Goal: Information Seeking & Learning: Check status

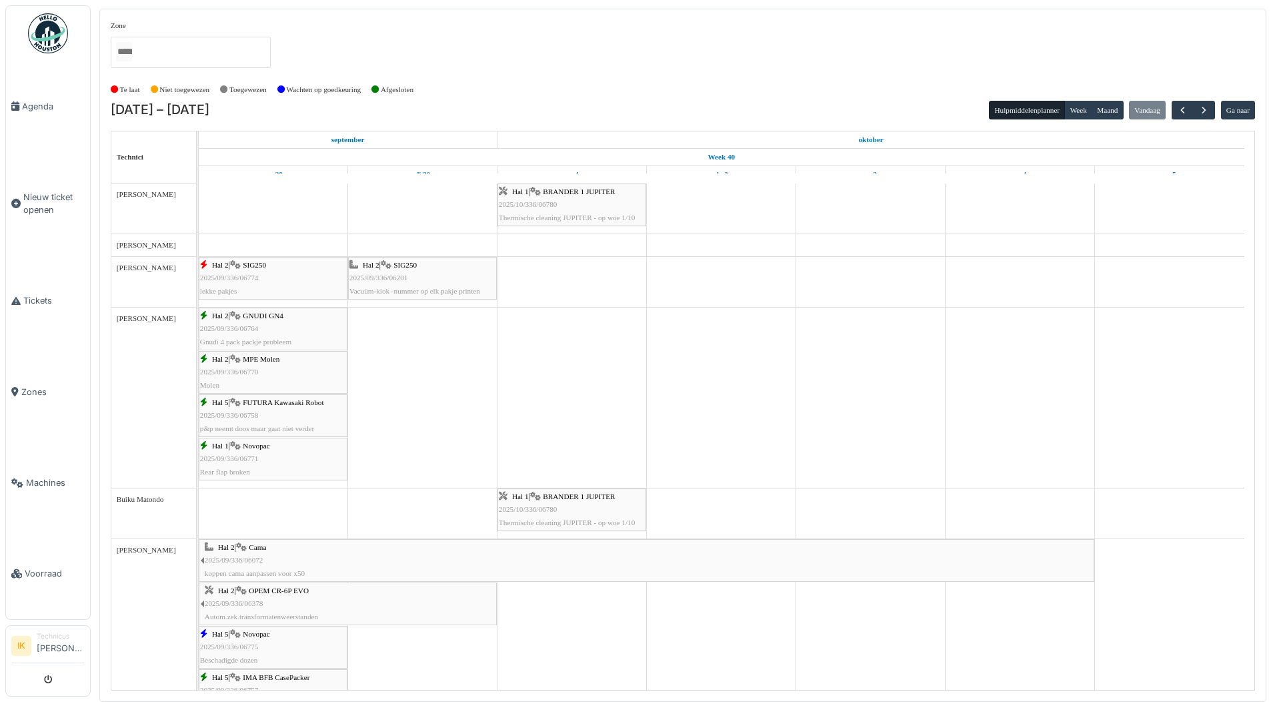
scroll to position [734, 0]
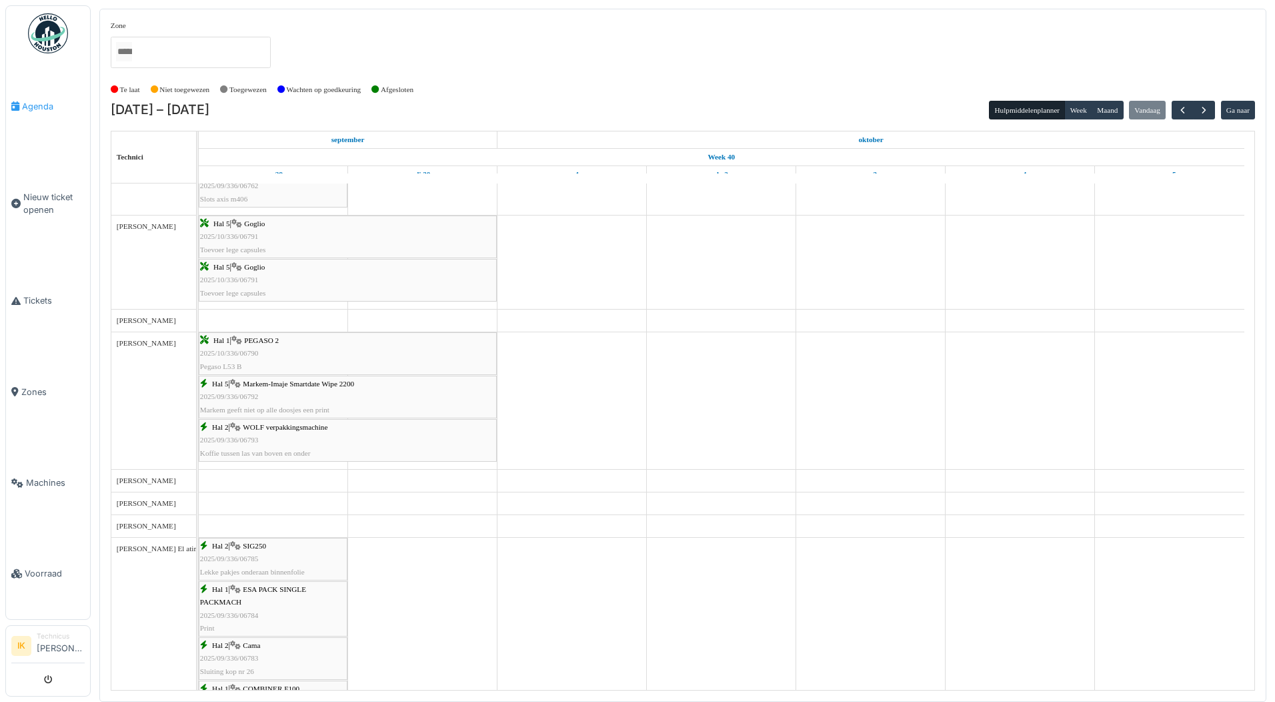
click at [31, 105] on span "Agenda" at bounding box center [53, 106] width 63 height 13
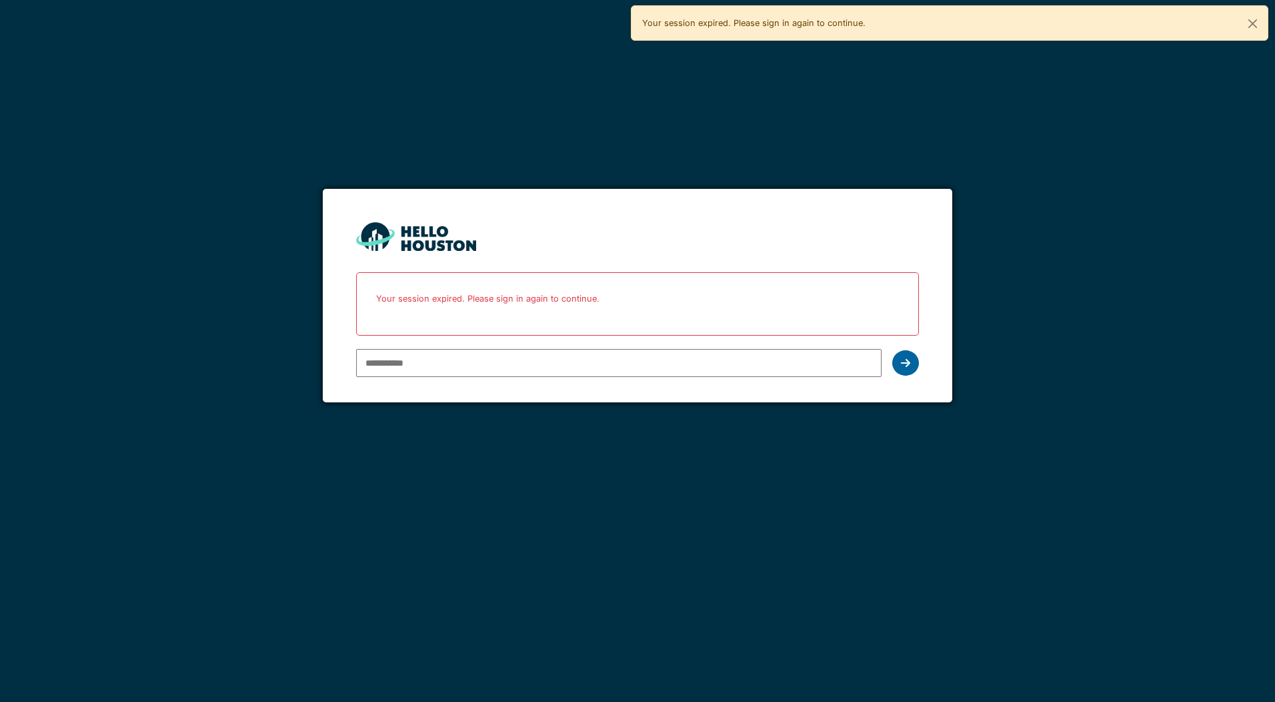
type input "**********"
click at [910, 364] on icon at bounding box center [905, 363] width 9 height 11
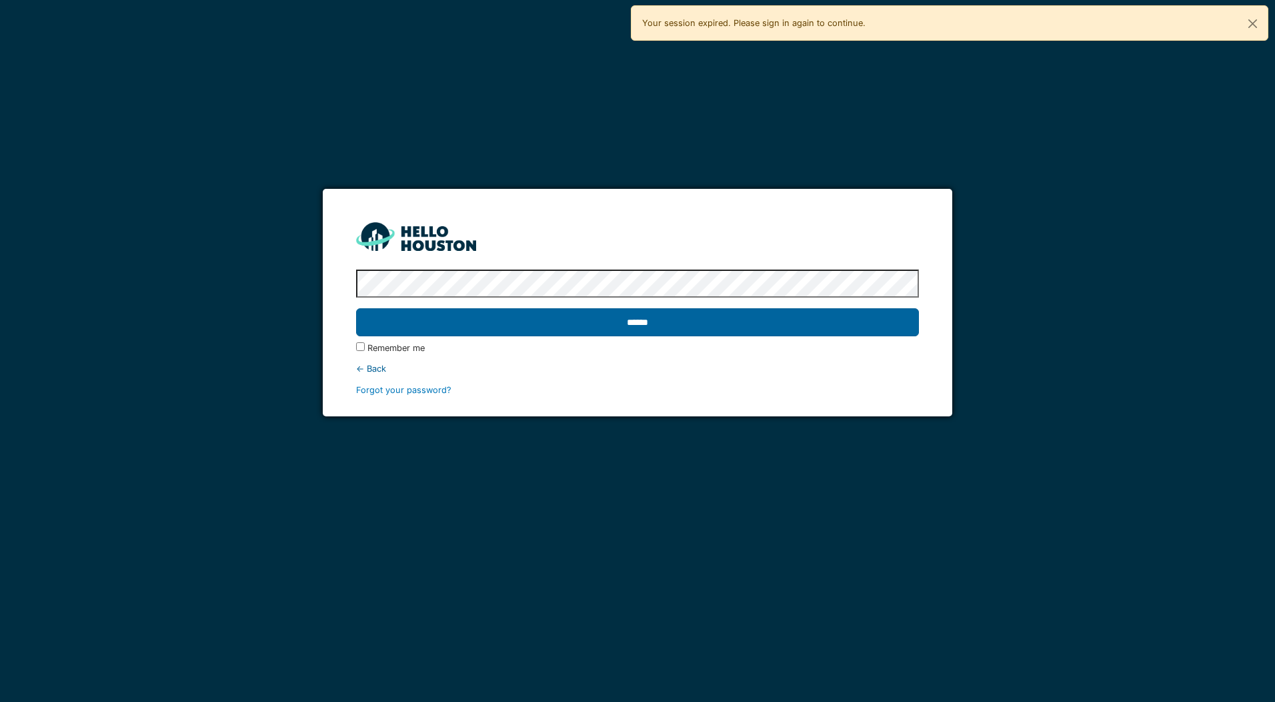
click at [500, 333] on input "******" at bounding box center [637, 322] width 562 height 28
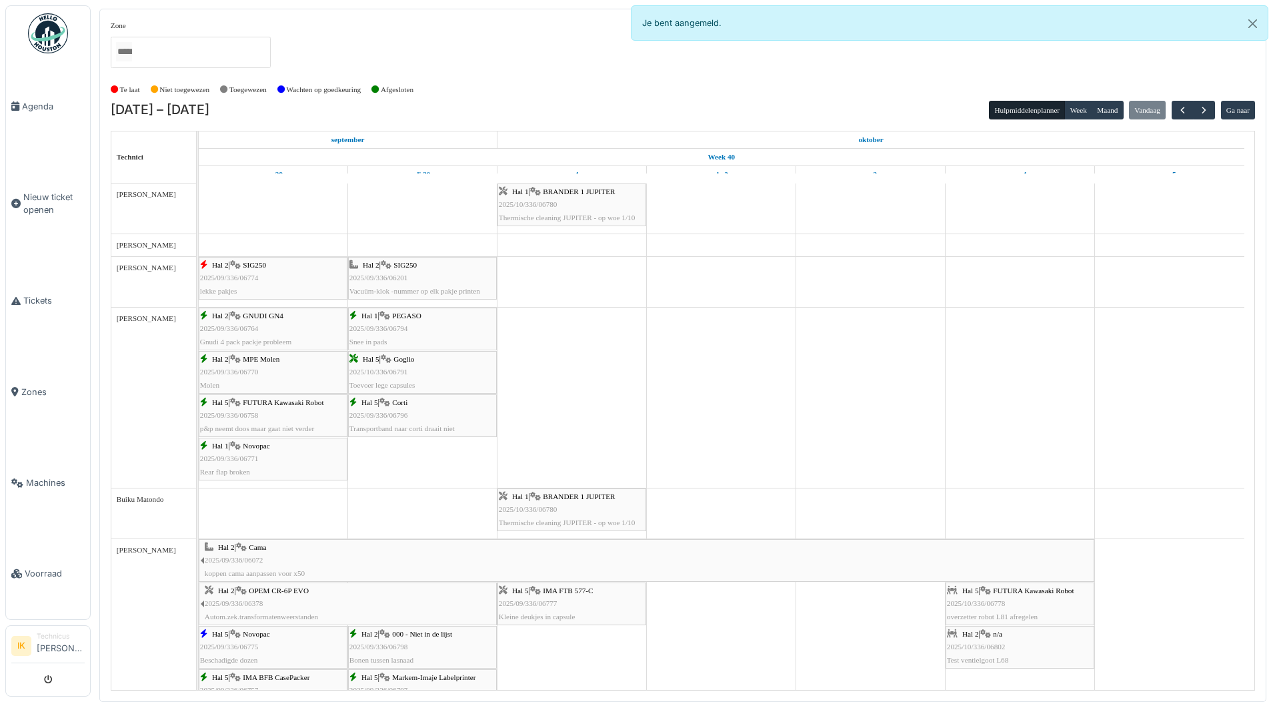
click at [432, 366] on div "Hal 5 | Goglio 2025/10/336/06791 Toevoer lege capsules" at bounding box center [423, 372] width 146 height 39
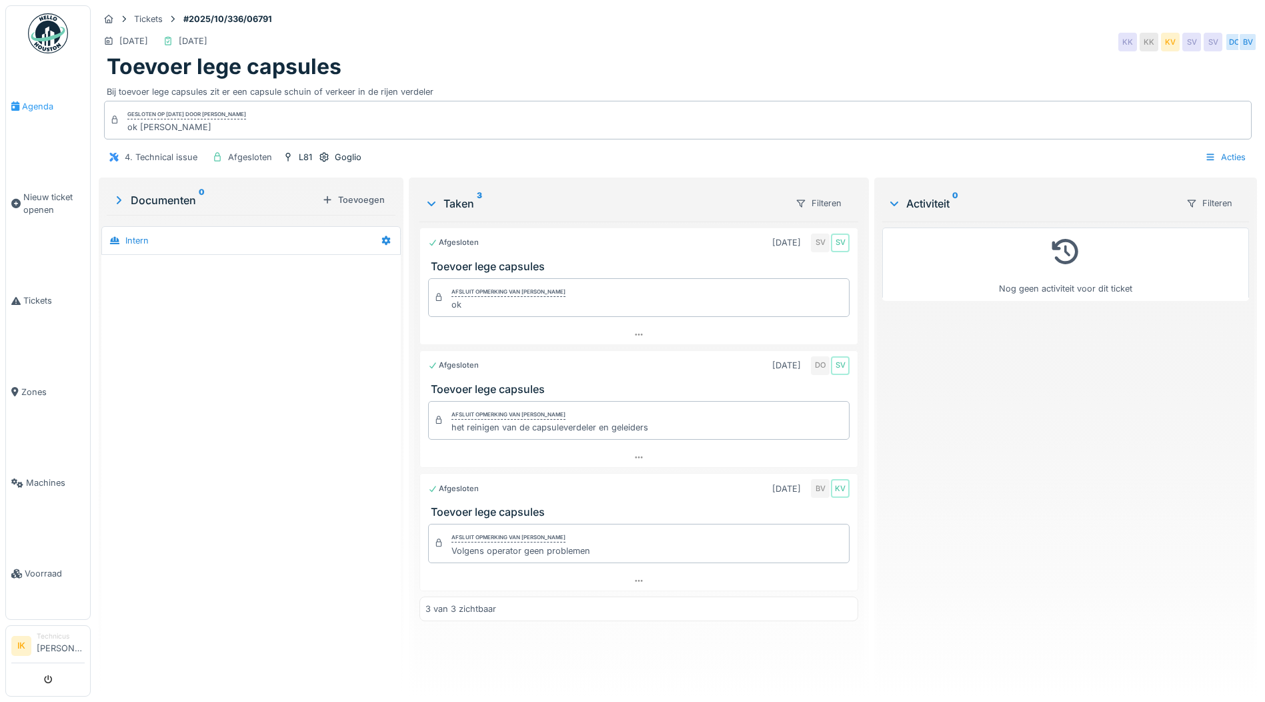
click at [35, 103] on span "Agenda" at bounding box center [53, 106] width 63 height 13
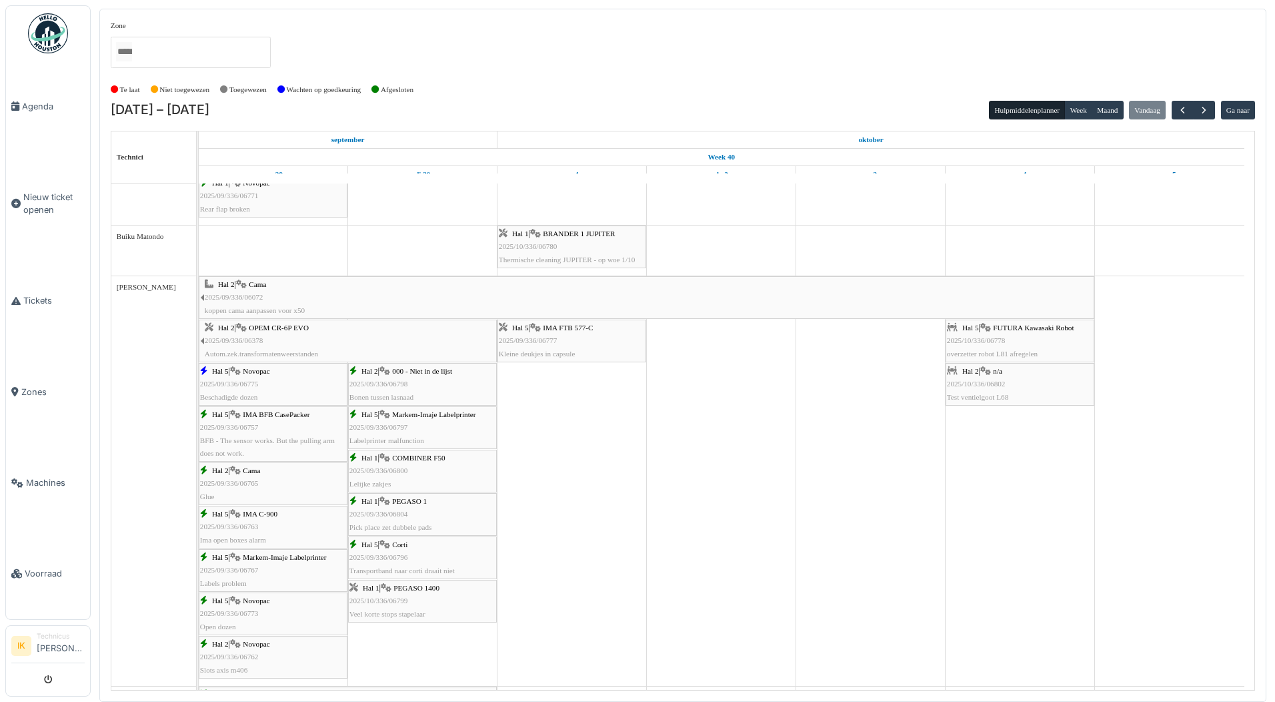
scroll to position [267, 0]
click at [468, 426] on div "Hal 5 | Markem-Imaje Labelprinter 2025/09/336/06797 Labelprinter malfunction" at bounding box center [423, 423] width 146 height 39
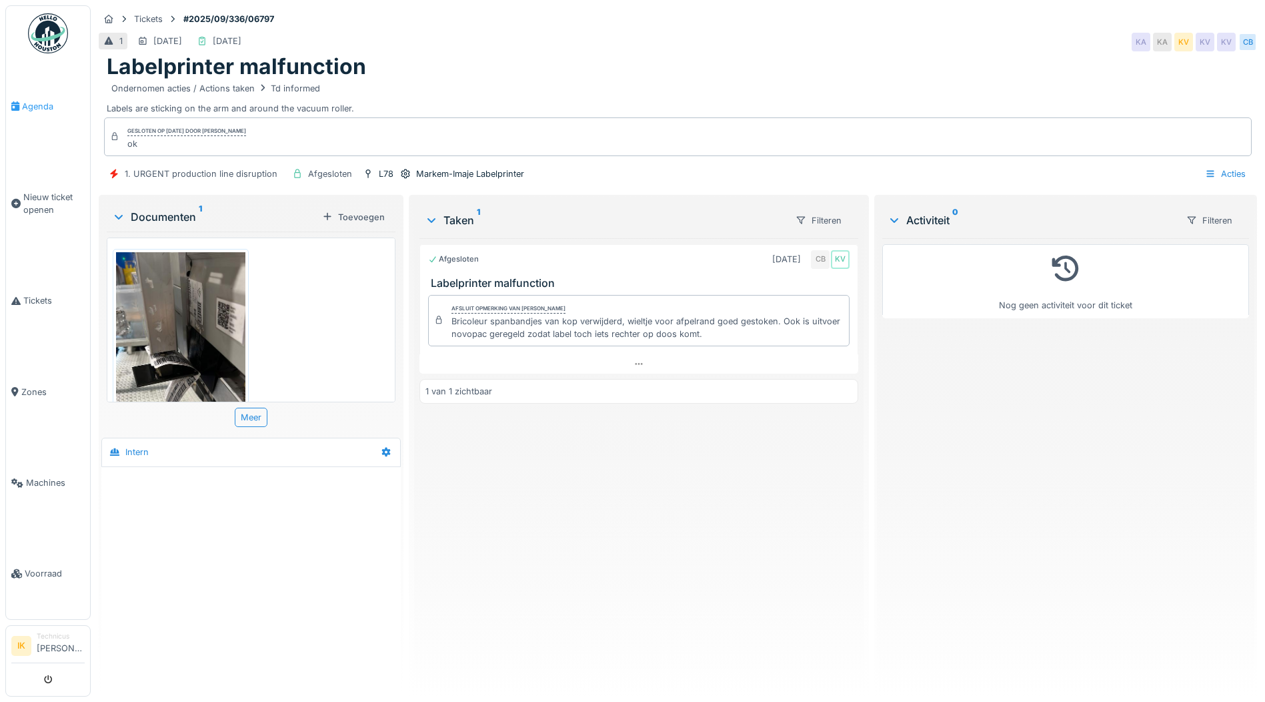
click at [37, 100] on span "Agenda" at bounding box center [53, 106] width 63 height 13
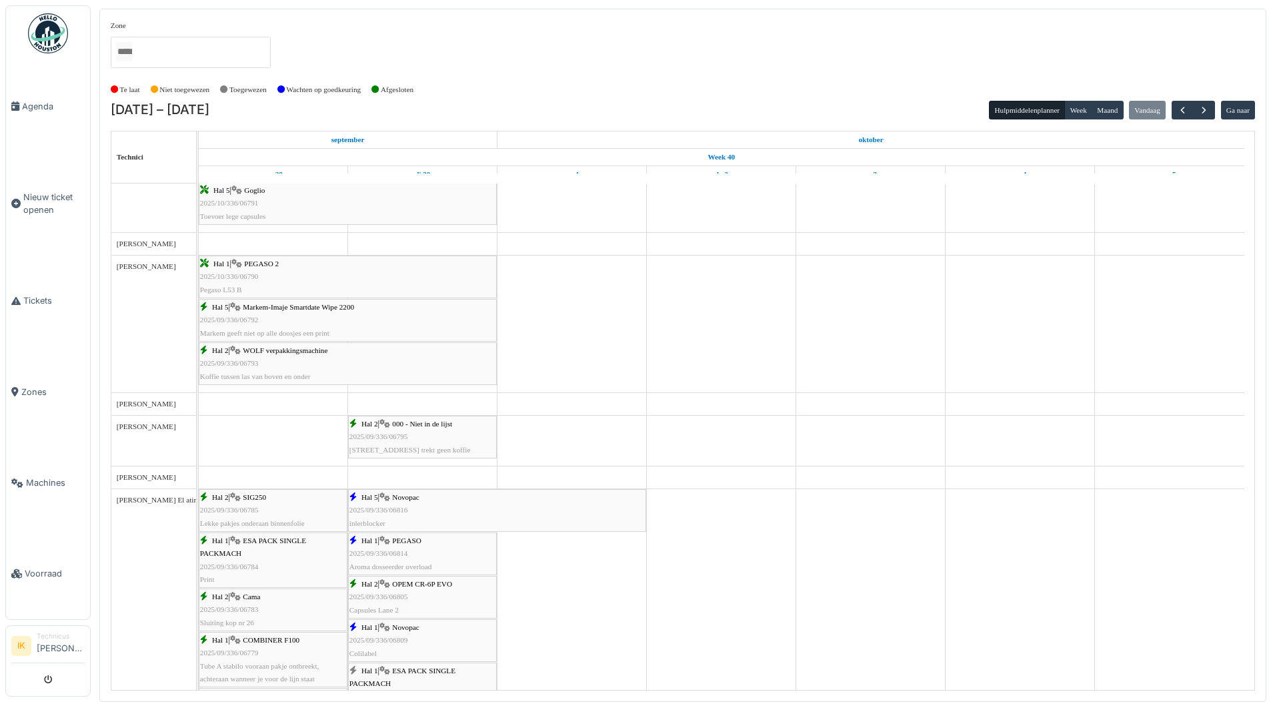
scroll to position [867, 0]
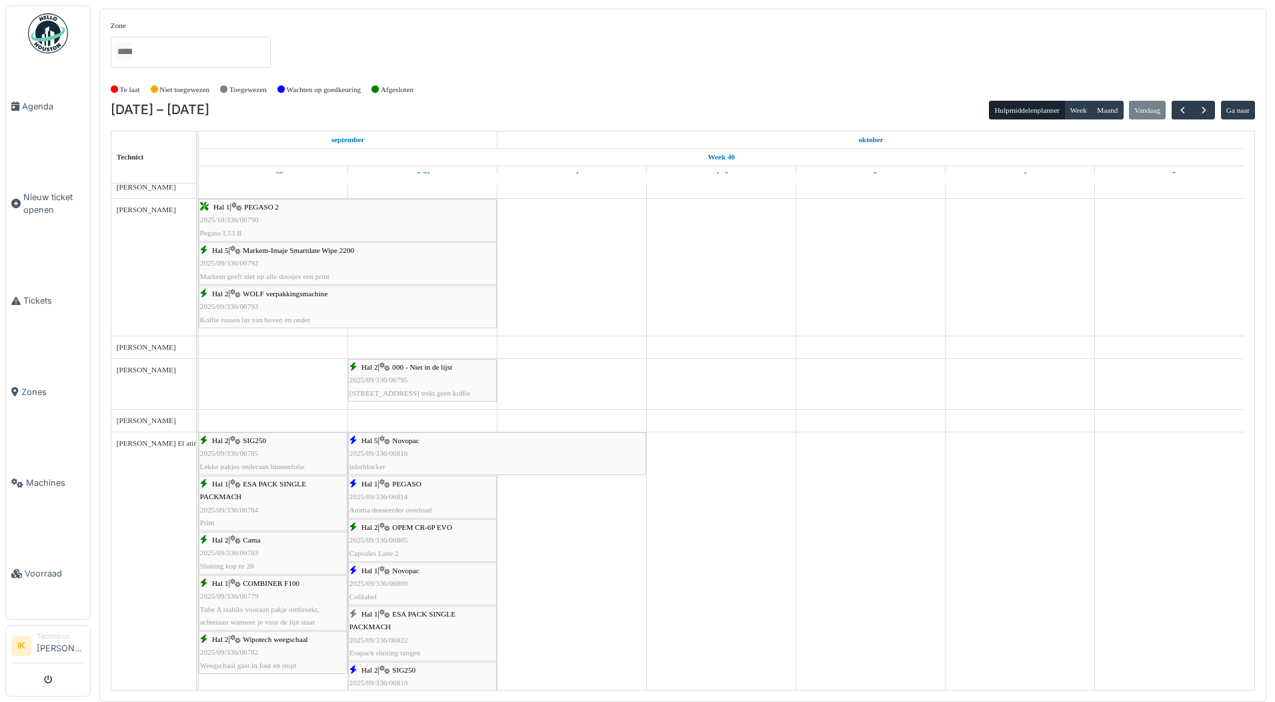
click at [402, 454] on span "2025/09/336/06816" at bounding box center [379, 453] width 59 height 8
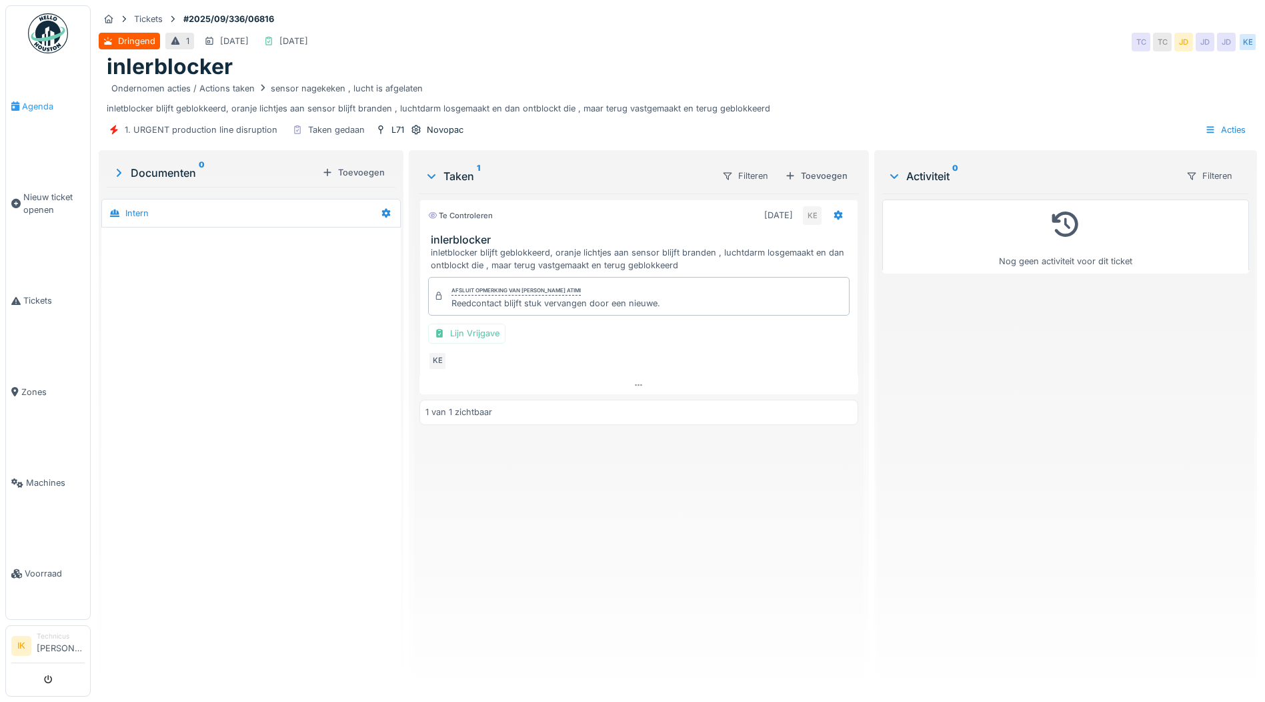
click at [35, 104] on span "Agenda" at bounding box center [53, 106] width 63 height 13
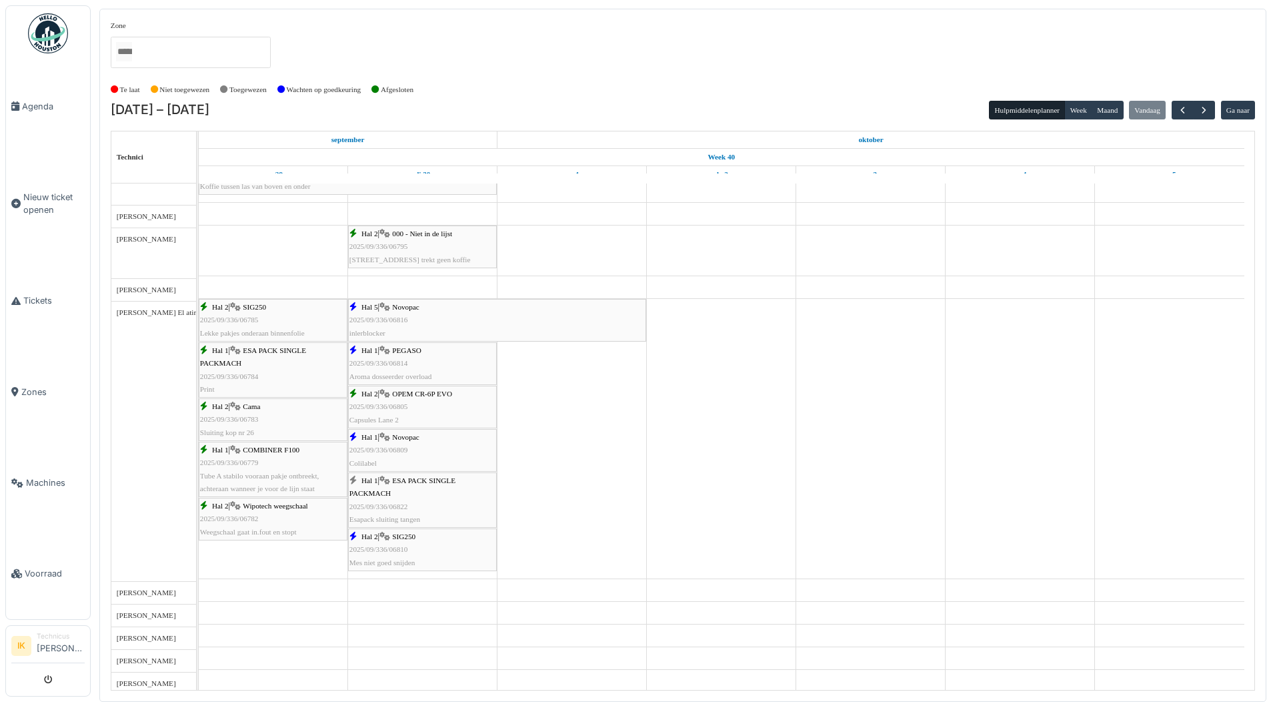
scroll to position [1001, 0]
click at [422, 402] on div "Hal 2 | OPEM CR-6P EVO 2025/09/336/06805 Capsules Lane 2" at bounding box center [423, 407] width 146 height 39
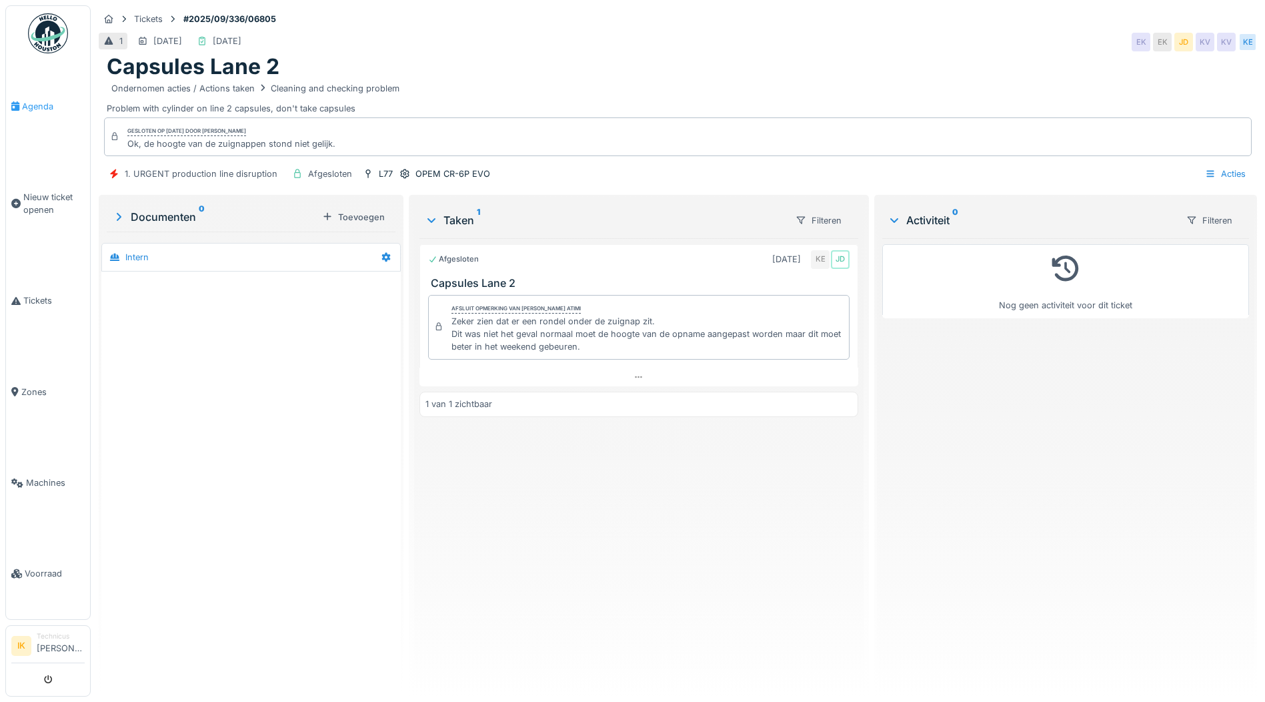
click at [39, 102] on span "Agenda" at bounding box center [53, 106] width 63 height 13
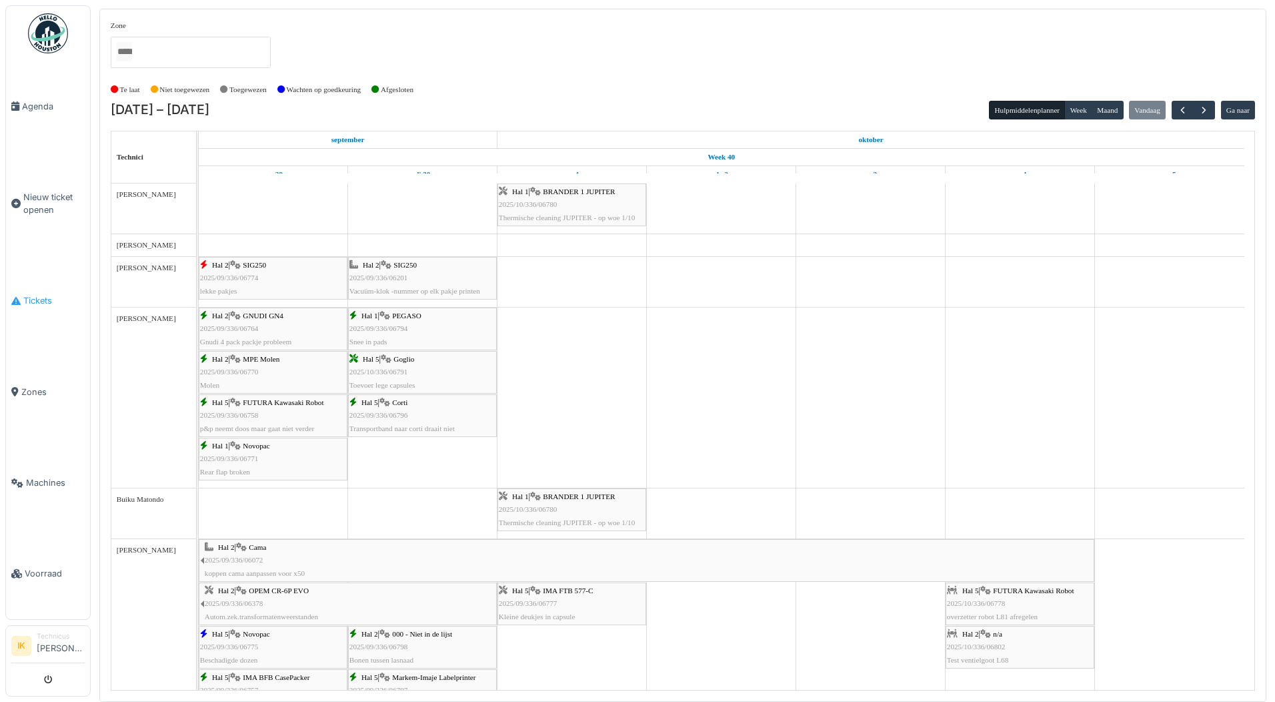
click at [38, 301] on span "Tickets" at bounding box center [53, 300] width 61 height 13
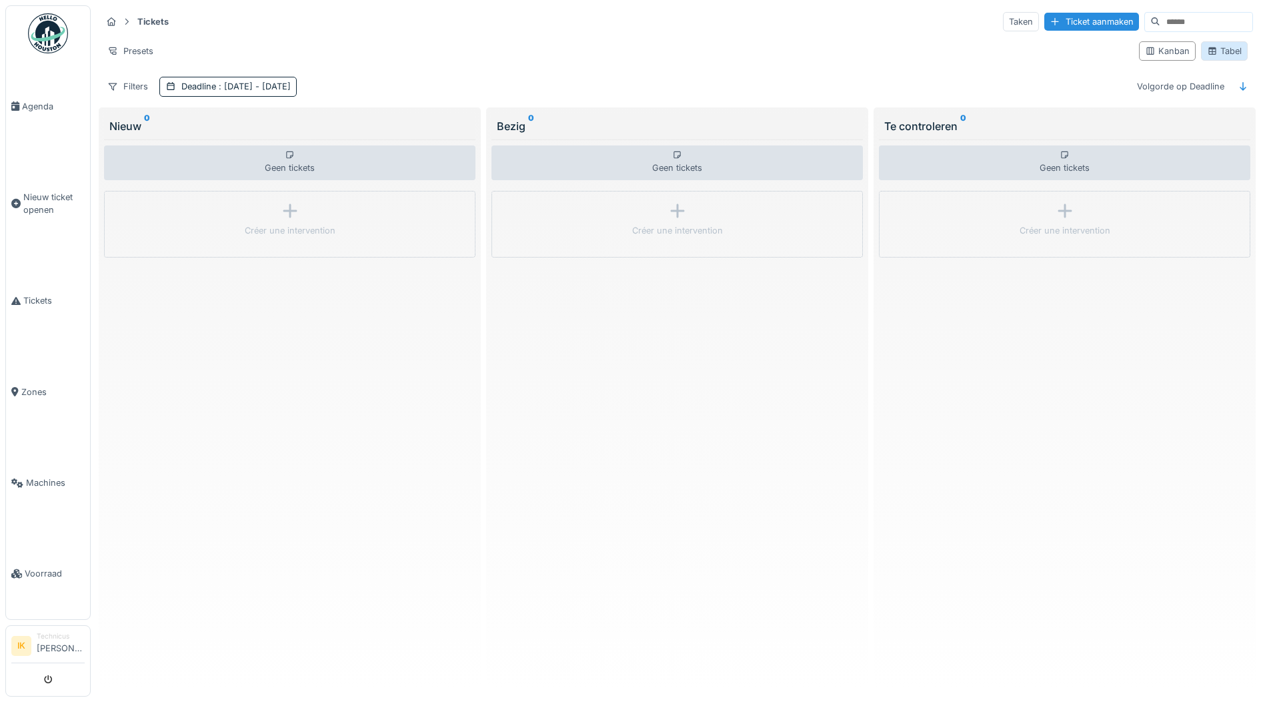
click at [1209, 43] on div "Tabel" at bounding box center [1224, 50] width 47 height 19
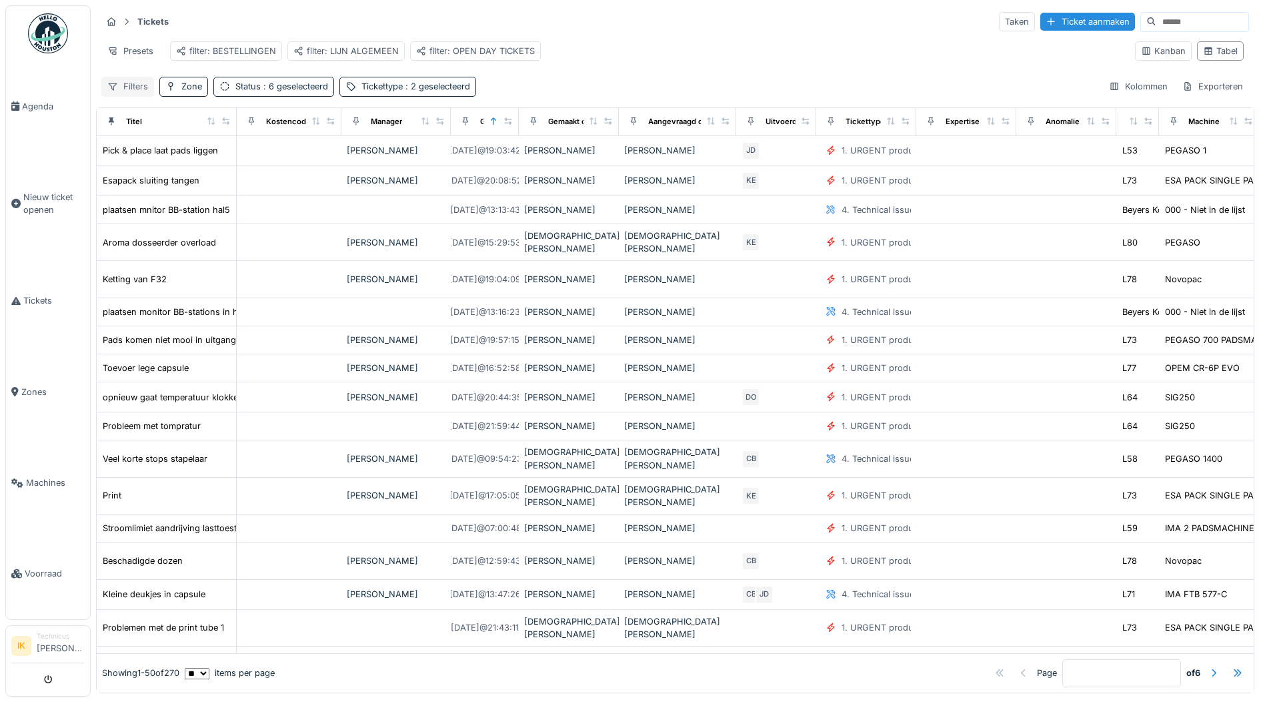
click at [142, 94] on div "Filters" at bounding box center [127, 86] width 53 height 19
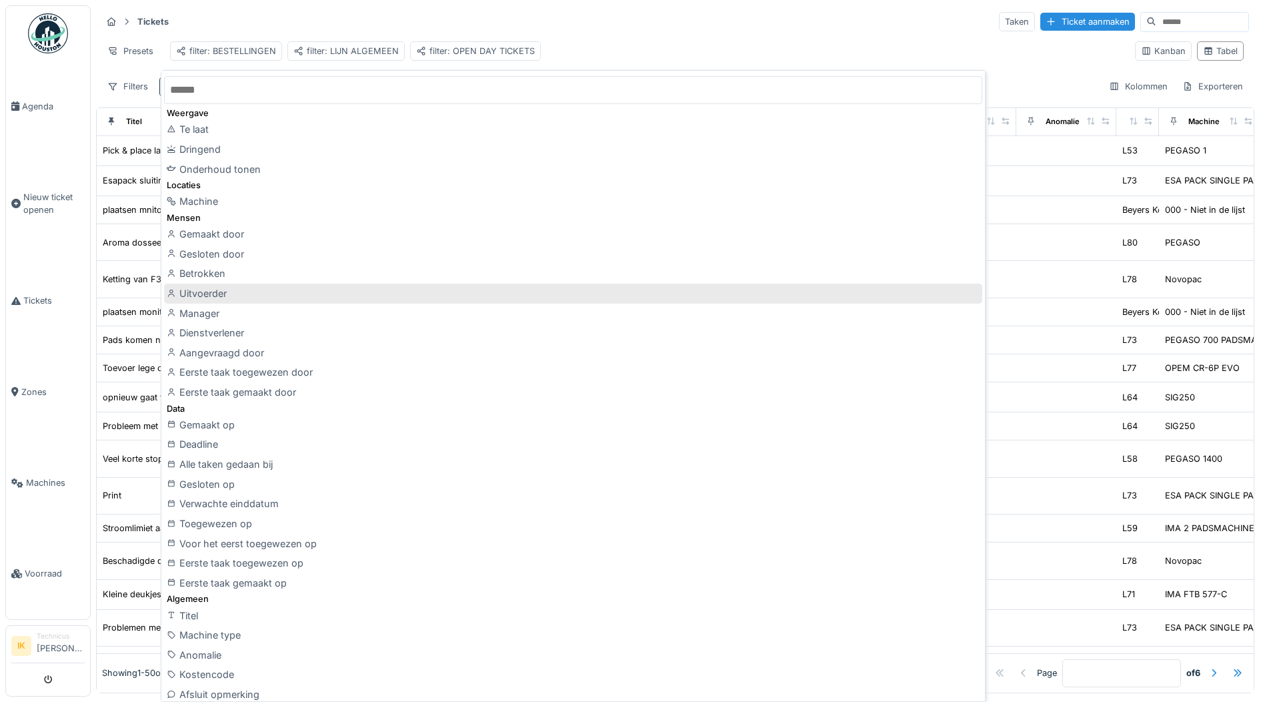
click at [266, 296] on div "Uitvoerder" at bounding box center [573, 294] width 819 height 20
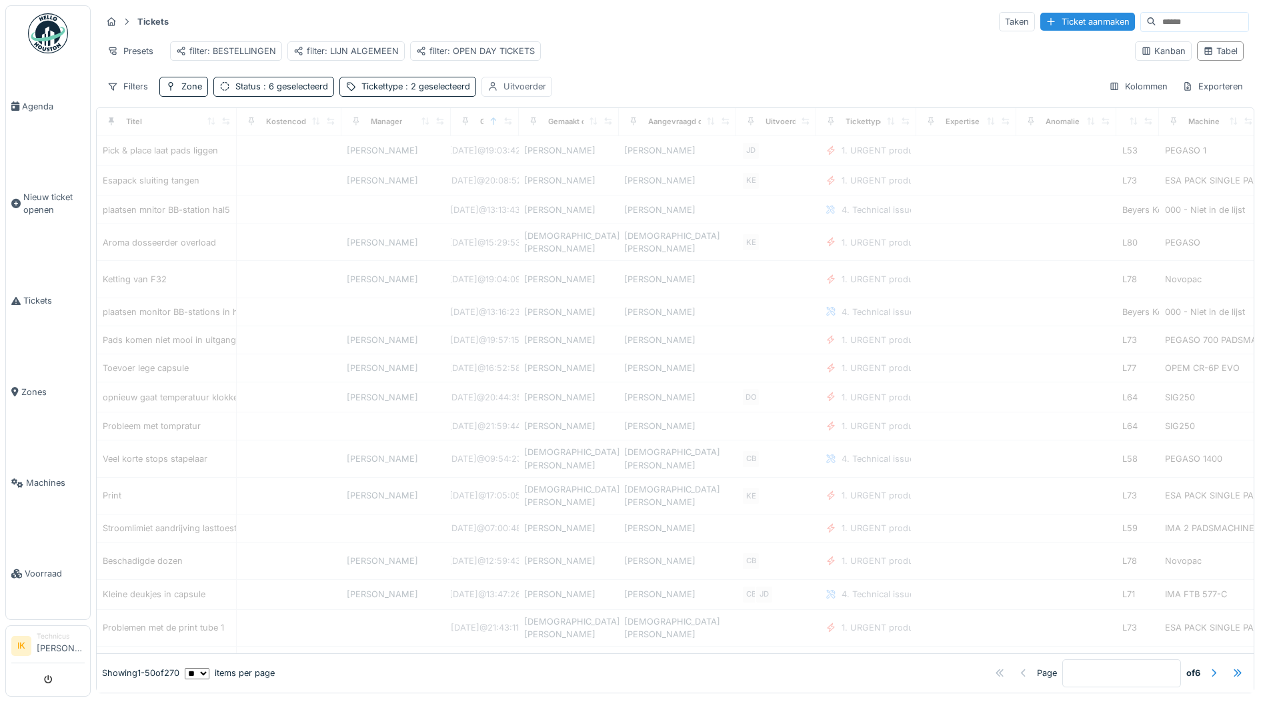
click at [514, 93] on div "Uitvoerder" at bounding box center [525, 86] width 43 height 13
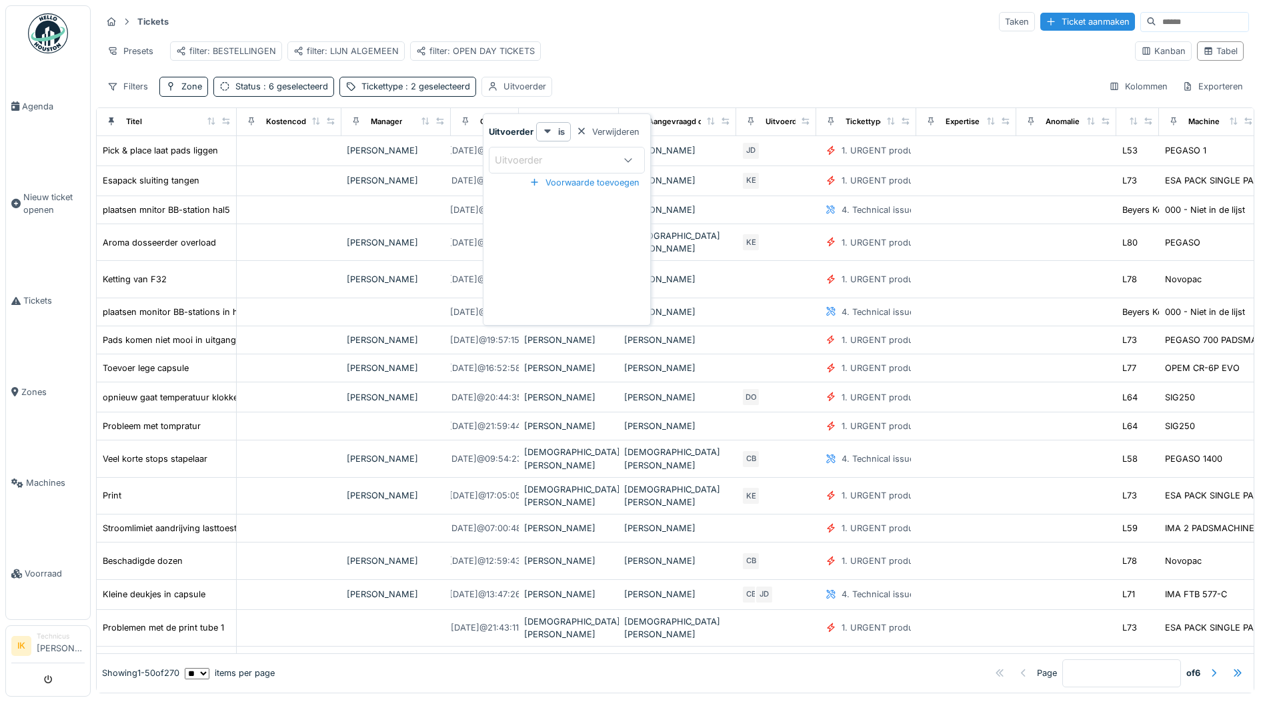
click at [522, 159] on div "Uitvoerder" at bounding box center [528, 160] width 66 height 15
type input "***"
click at [544, 249] on div "Jasper De wit" at bounding box center [567, 262] width 165 height 27
type input "****"
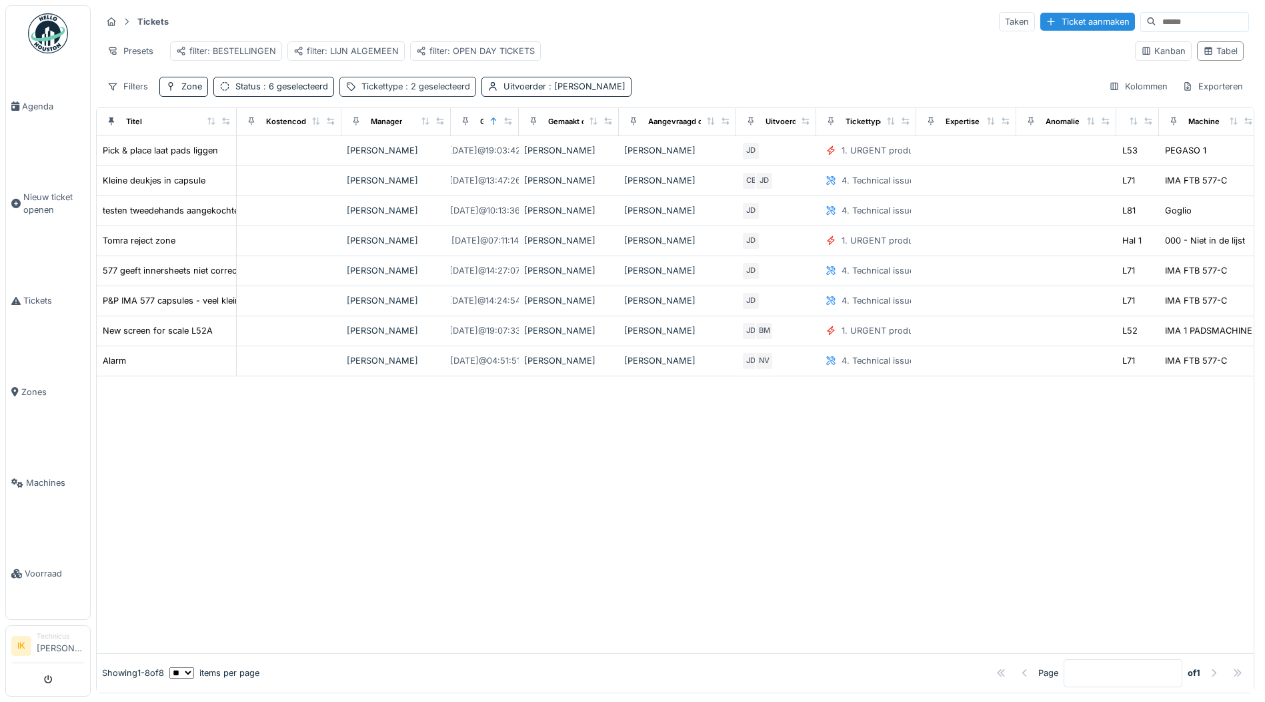
click at [406, 91] on span ": 2 geselecteerd" at bounding box center [436, 86] width 67 height 10
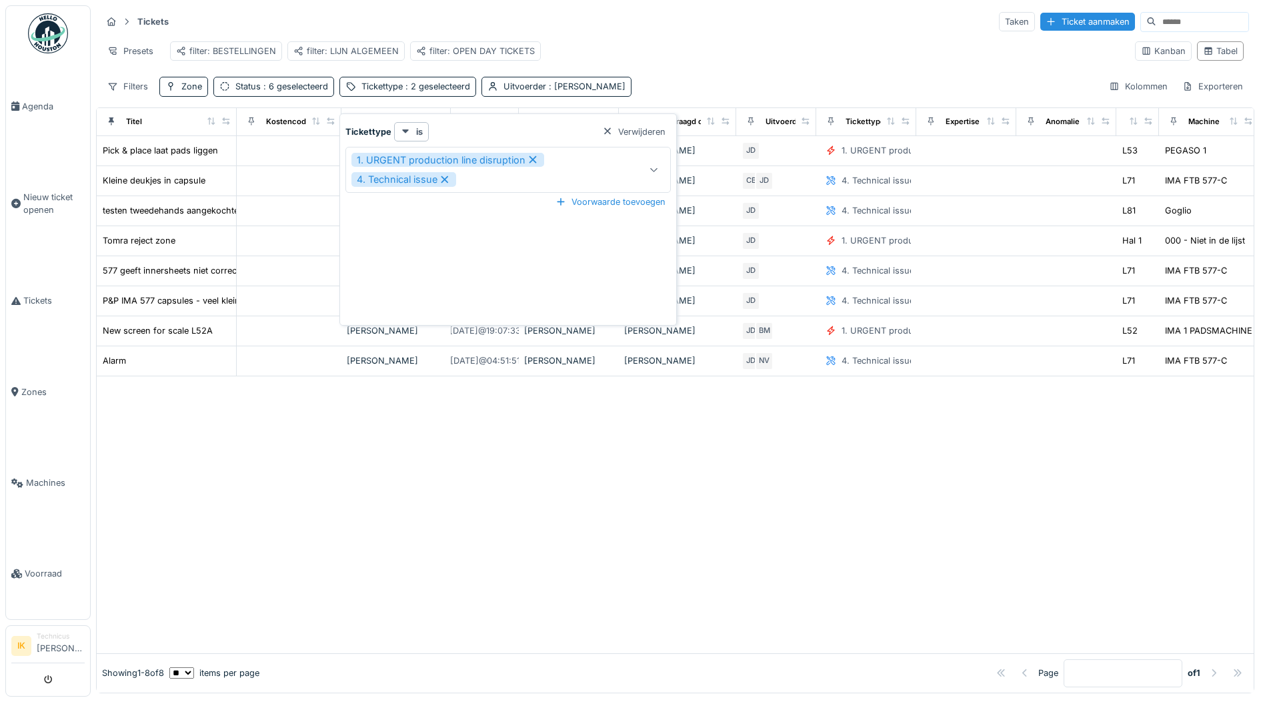
click at [628, 60] on div "Presets filter: BESTELLINGEN filter: LIJN ALGEMEEN filter: OPEN DAY TICKETS" at bounding box center [612, 51] width 1023 height 30
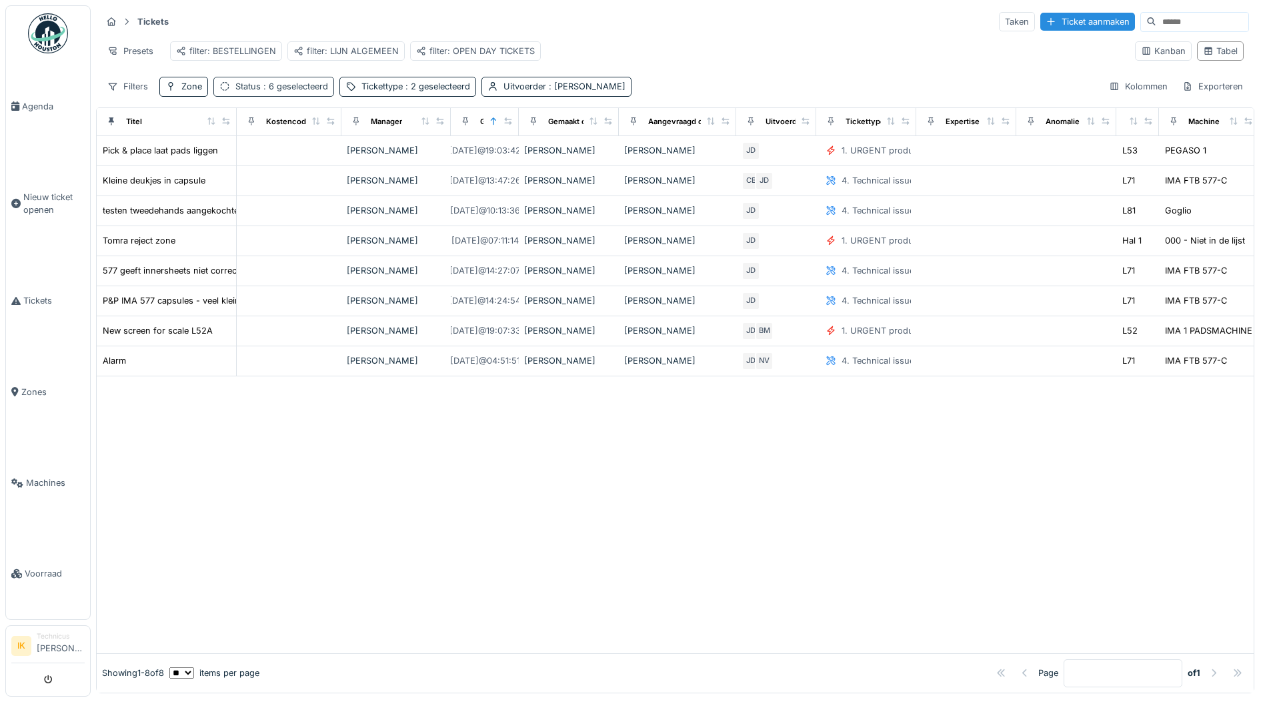
click at [294, 91] on span ": 6 geselecteerd" at bounding box center [294, 86] width 67 height 10
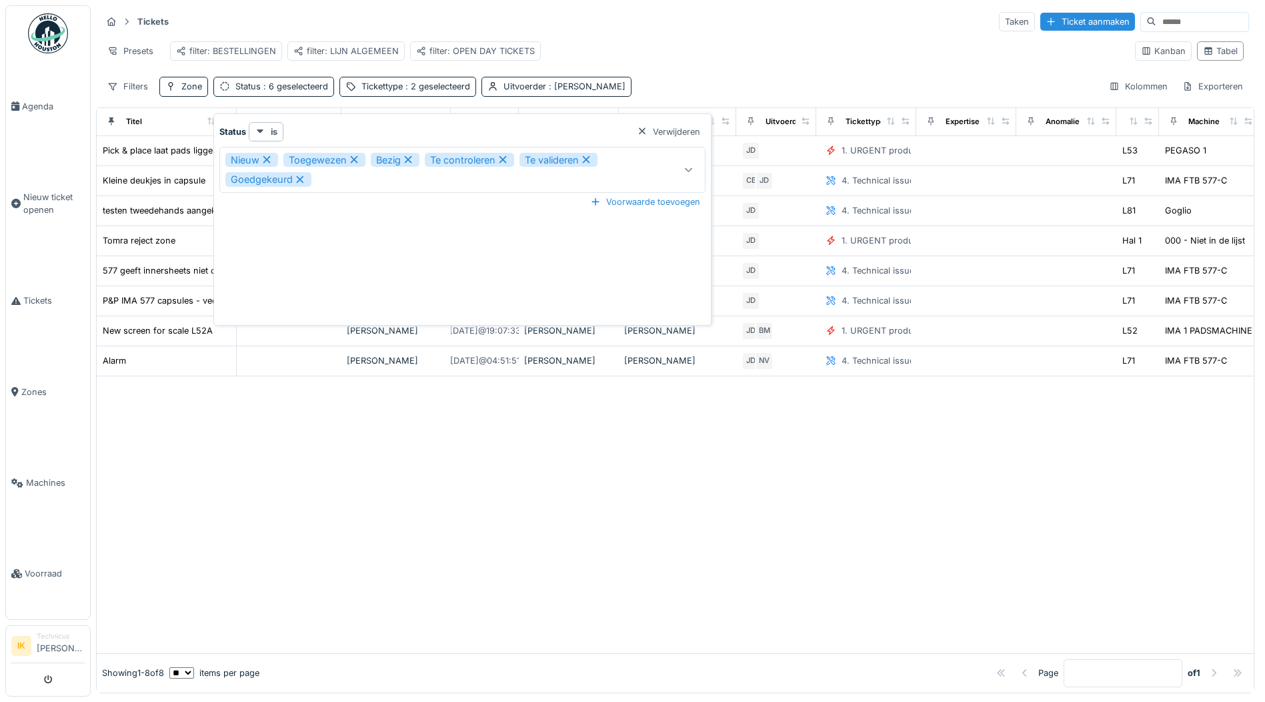
click at [643, 45] on div "Presets filter: BESTELLINGEN filter: LIJN ALGEMEEN filter: OPEN DAY TICKETS" at bounding box center [612, 51] width 1023 height 30
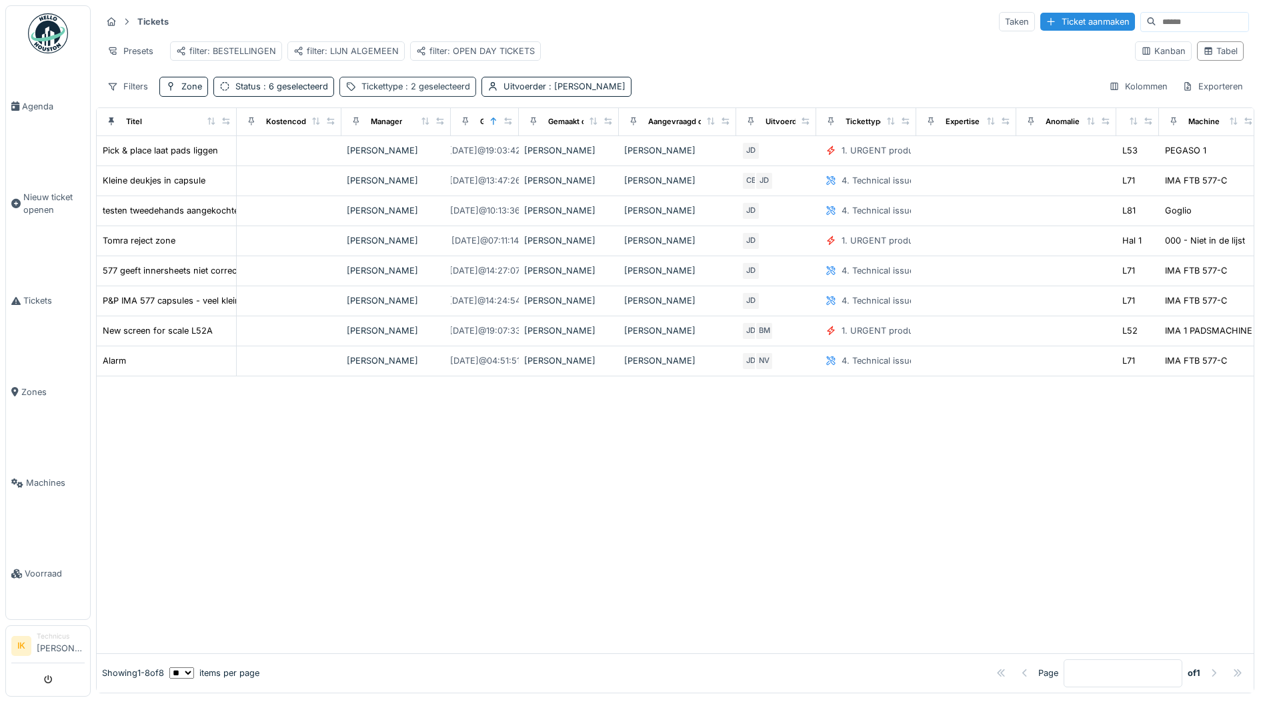
click at [440, 91] on span ": 2 geselecteerd" at bounding box center [436, 86] width 67 height 10
click at [641, 41] on div "Presets filter: BESTELLINGEN filter: LIJN ALGEMEEN filter: OPEN DAY TICKETS" at bounding box center [612, 51] width 1023 height 30
click at [302, 91] on div "Status : 6 geselecteerd" at bounding box center [281, 86] width 93 height 13
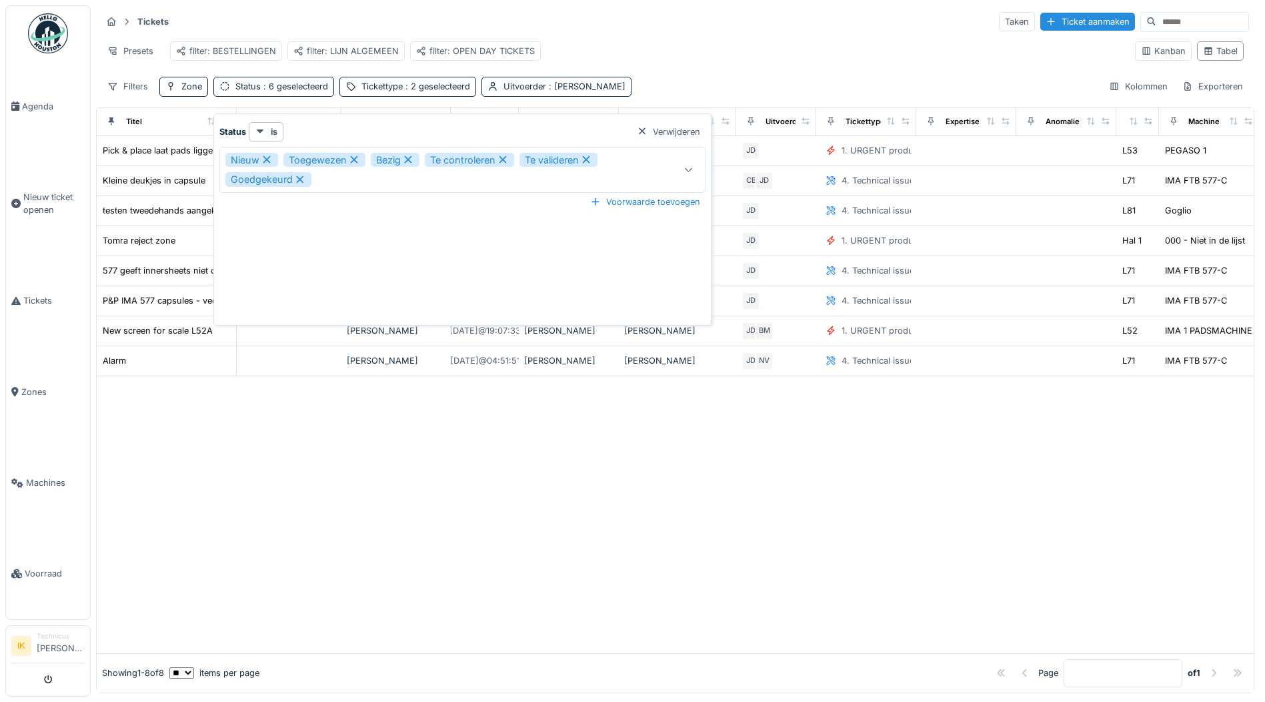
click at [662, 54] on div "Presets filter: BESTELLINGEN filter: LIJN ALGEMEEN filter: OPEN DAY TICKETS" at bounding box center [612, 51] width 1023 height 30
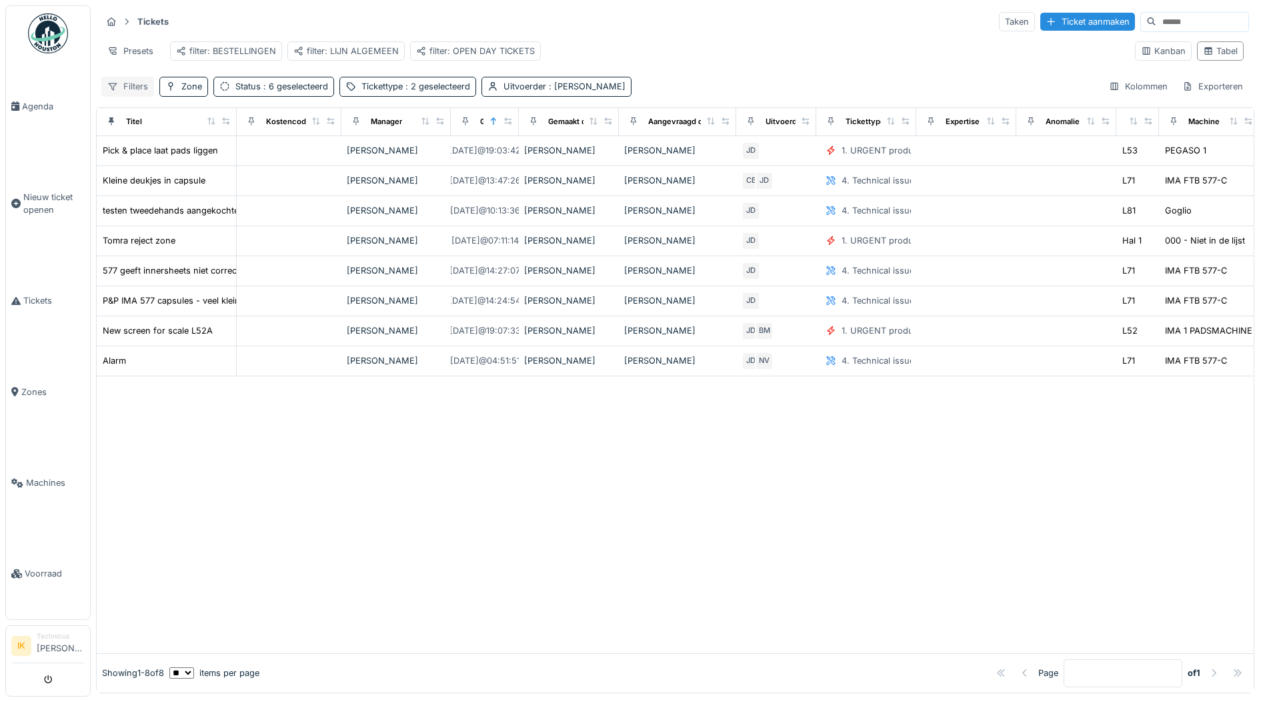
click at [142, 89] on div "Filters" at bounding box center [127, 86] width 53 height 19
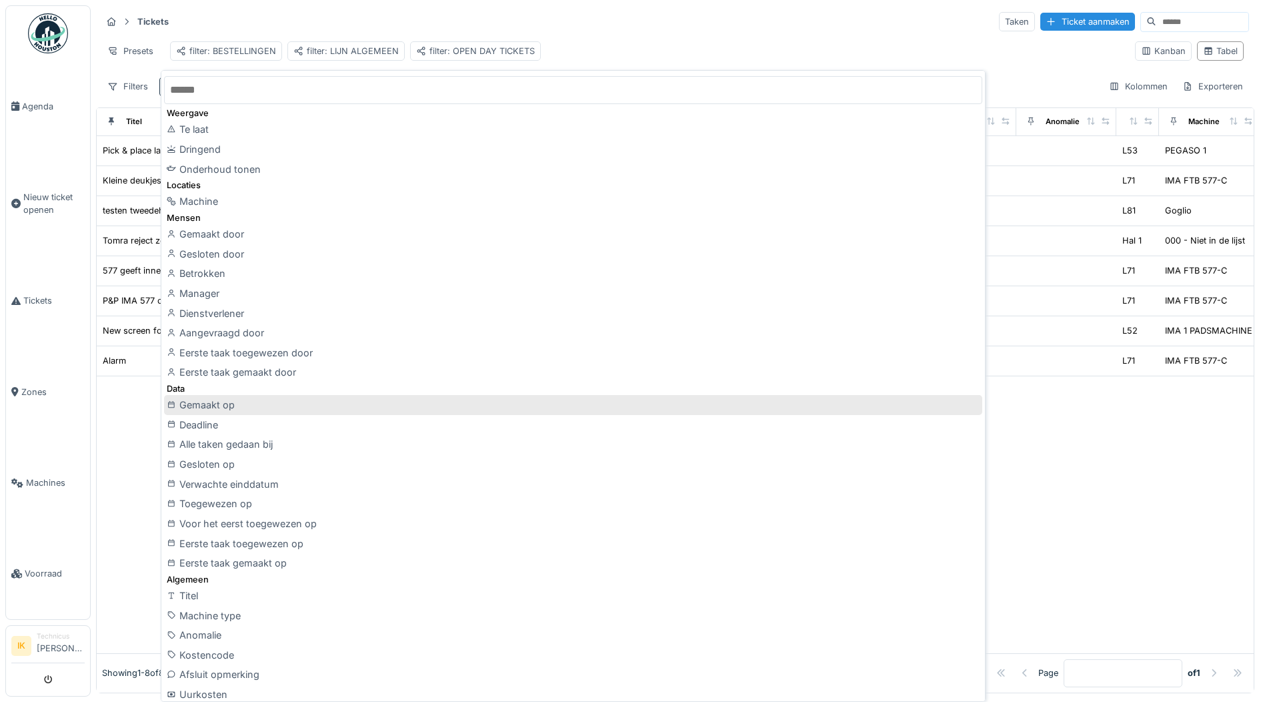
click at [290, 404] on div "Gemaakt op" at bounding box center [573, 405] width 819 height 20
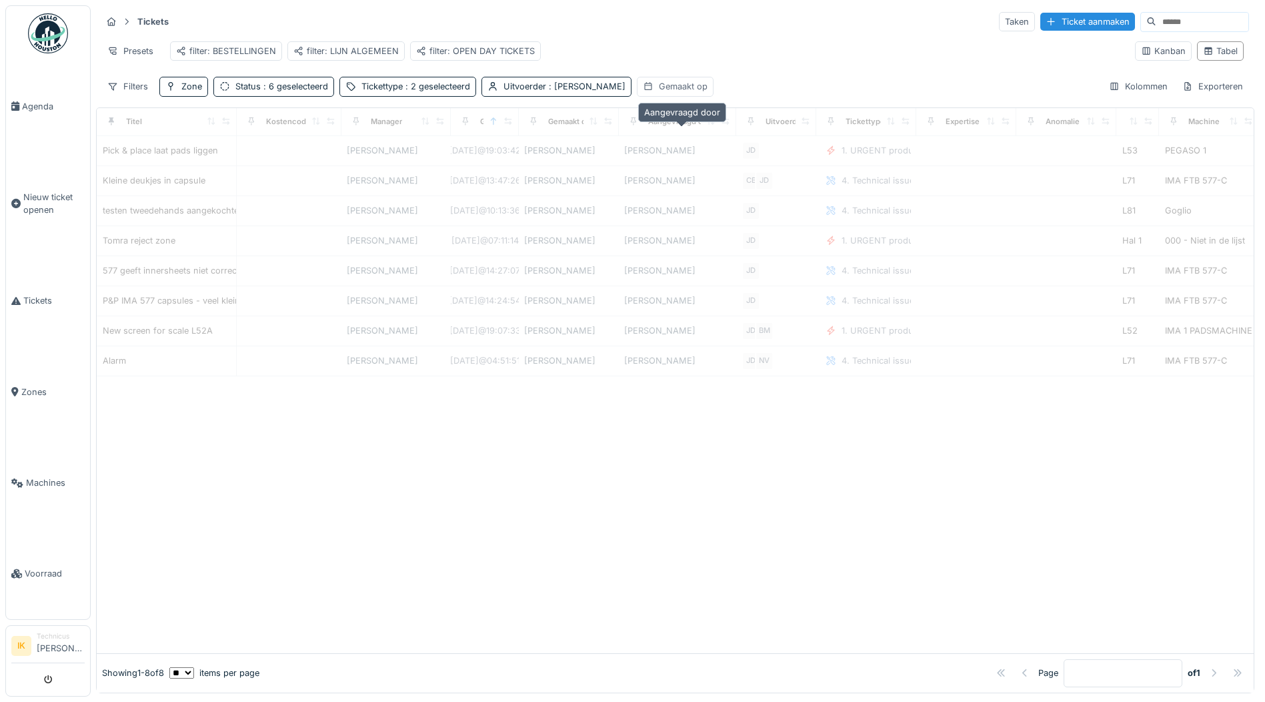
click at [685, 93] on div "Gemaakt op" at bounding box center [683, 86] width 49 height 13
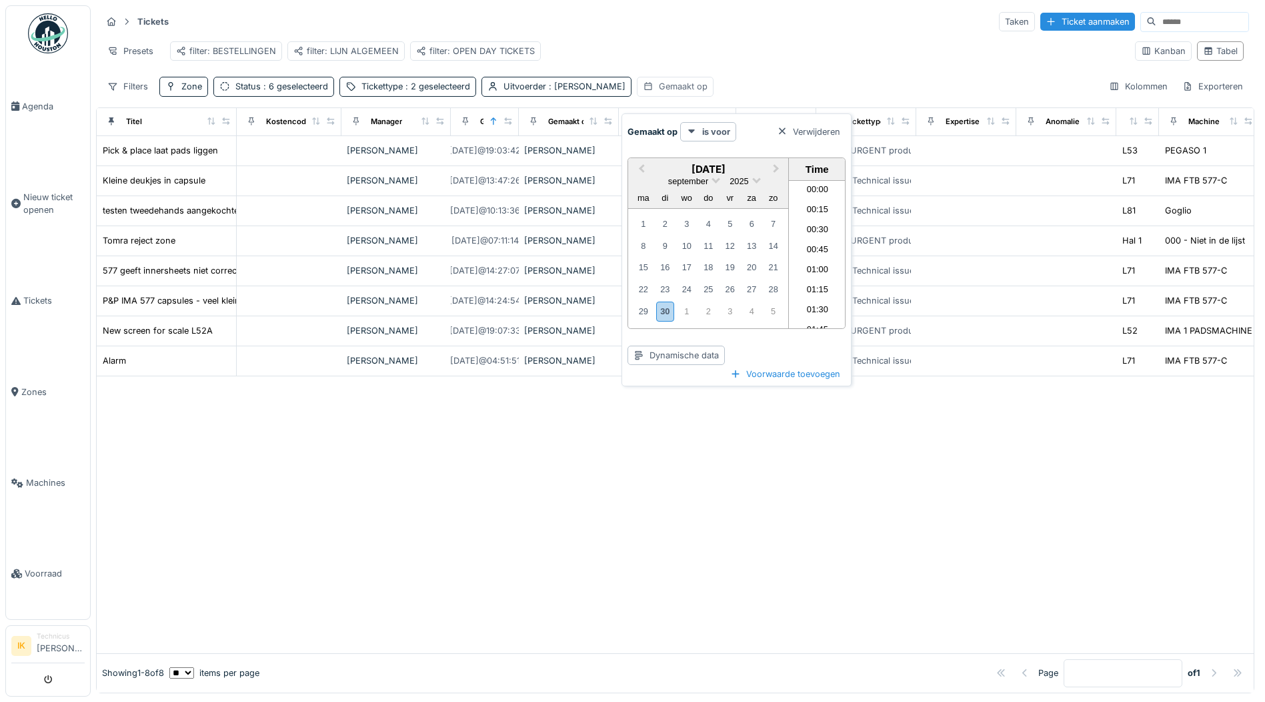
scroll to position [1698, 0]
click at [705, 134] on strong "is voor" at bounding box center [716, 131] width 28 height 13
click at [746, 259] on div "is na of op" at bounding box center [723, 260] width 78 height 20
click at [817, 191] on li "13:45" at bounding box center [817, 194] width 57 height 20
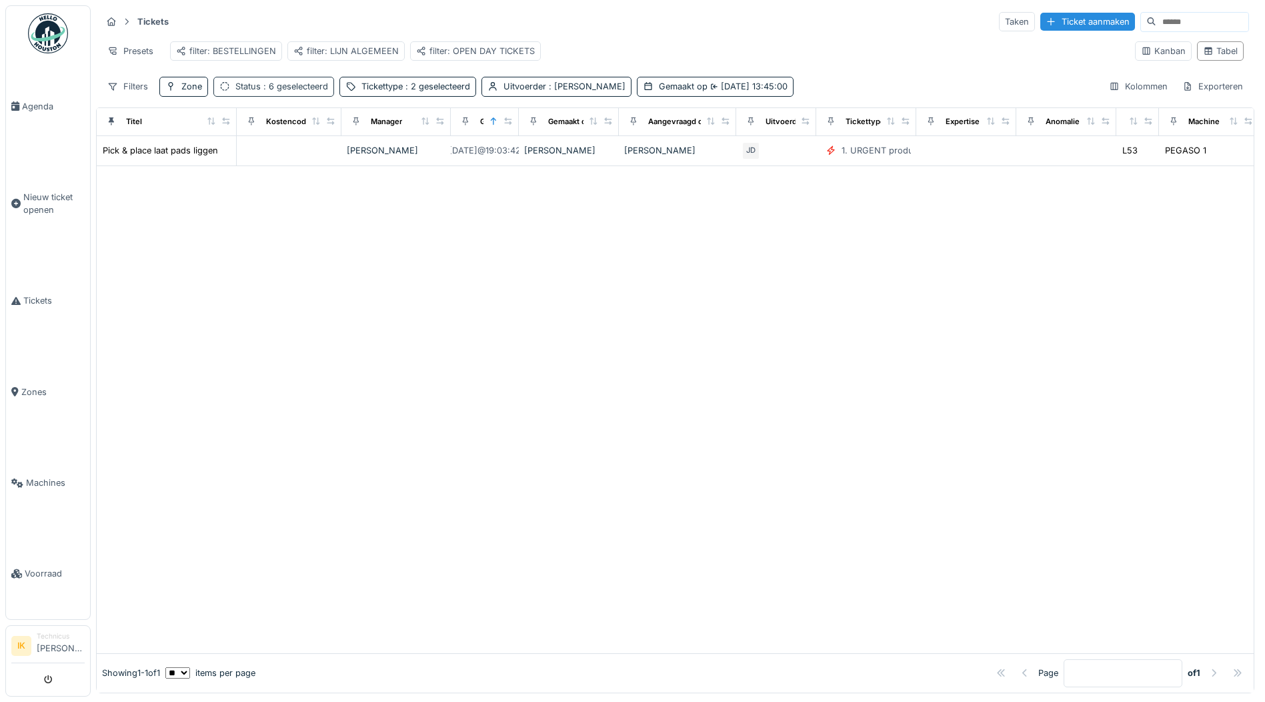
click at [285, 91] on span ": 6 geselecteerd" at bounding box center [294, 86] width 67 height 10
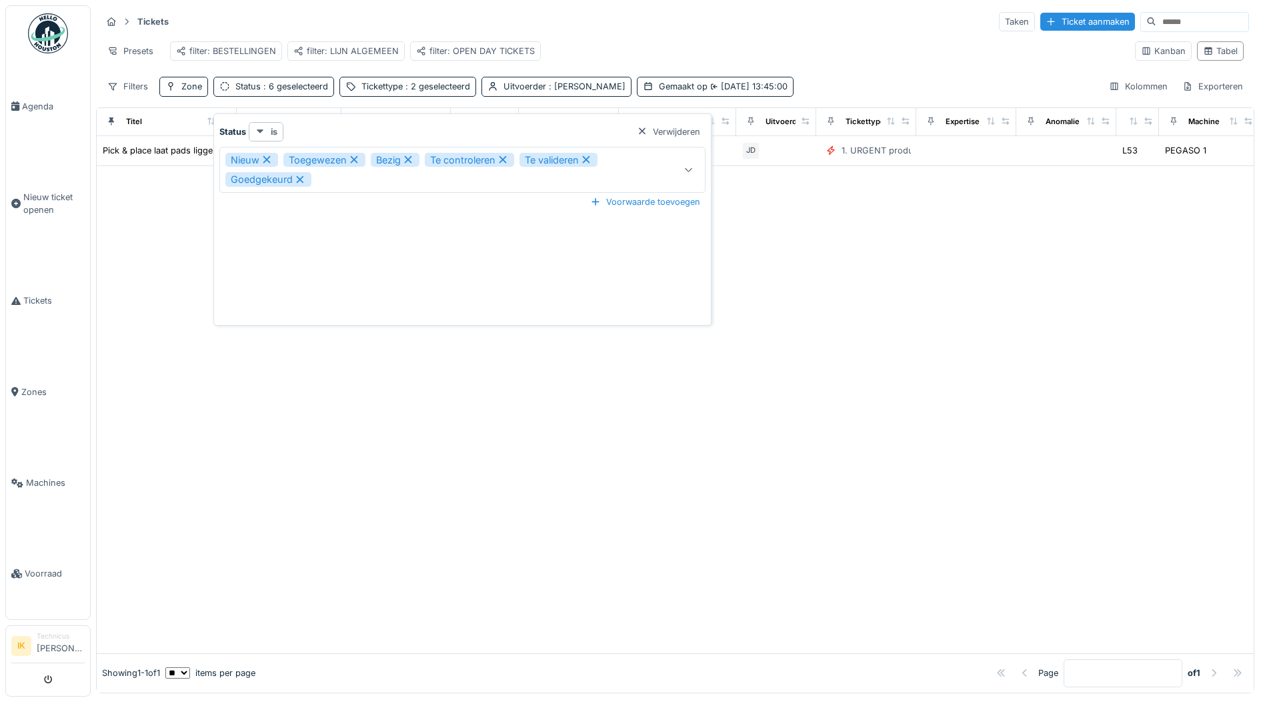
click at [269, 130] on div "is" at bounding box center [266, 131] width 35 height 19
click at [430, 251] on div "**********" at bounding box center [463, 222] width 492 height 200
click at [404, 175] on div "Nieuw Toegewezen Bezig Te controleren Te valideren Goedgekeurd" at bounding box center [433, 170] width 416 height 34
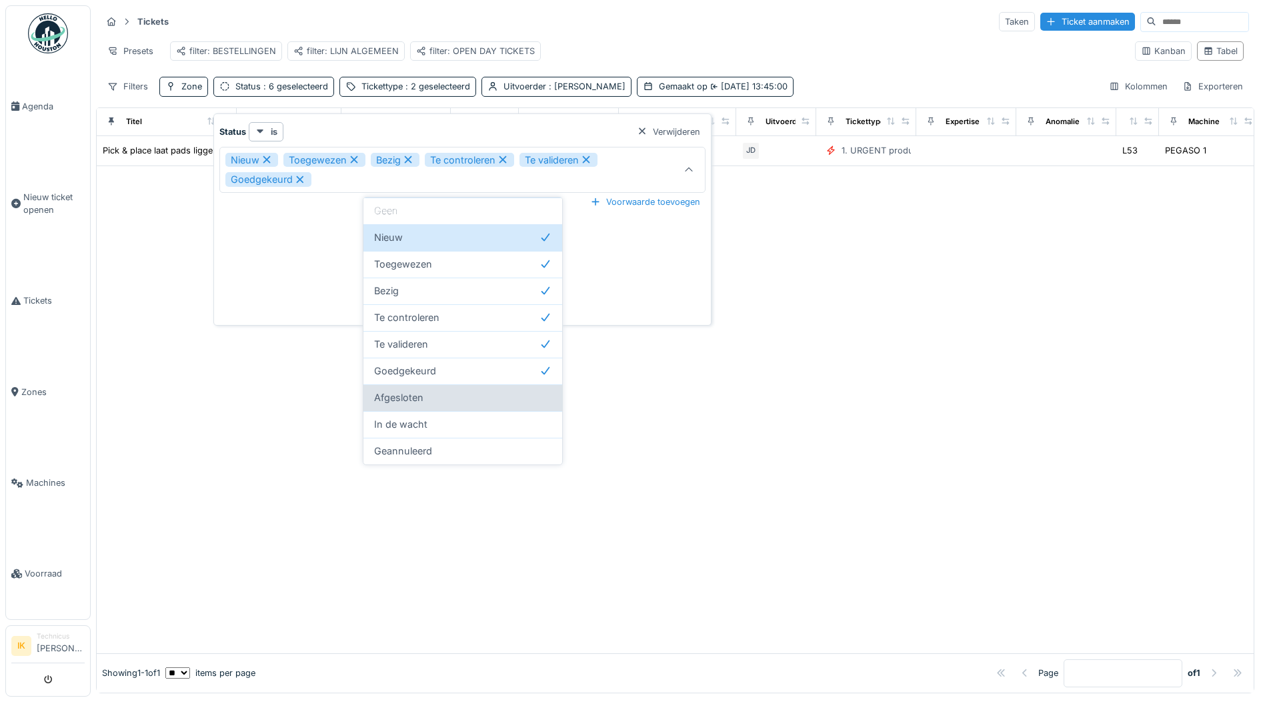
click at [488, 390] on div "Afgesloten" at bounding box center [463, 397] width 199 height 27
type input "**********"
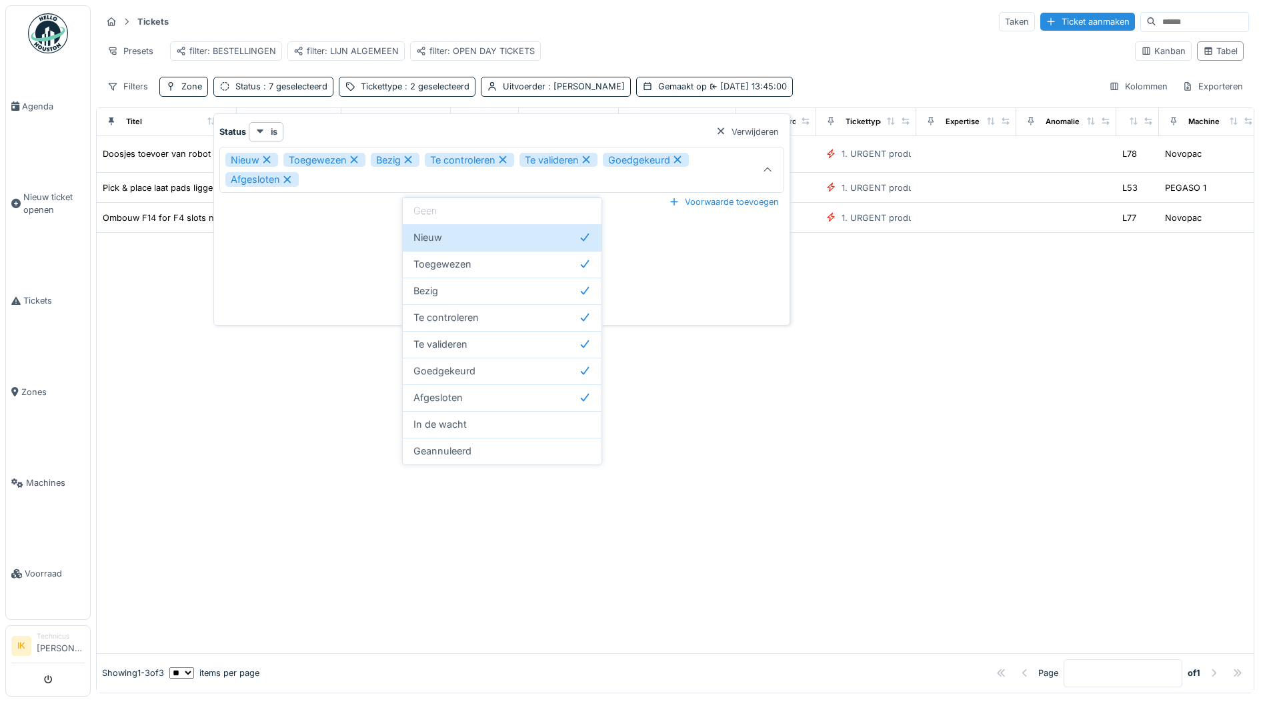
click at [632, 402] on div at bounding box center [675, 443] width 1157 height 420
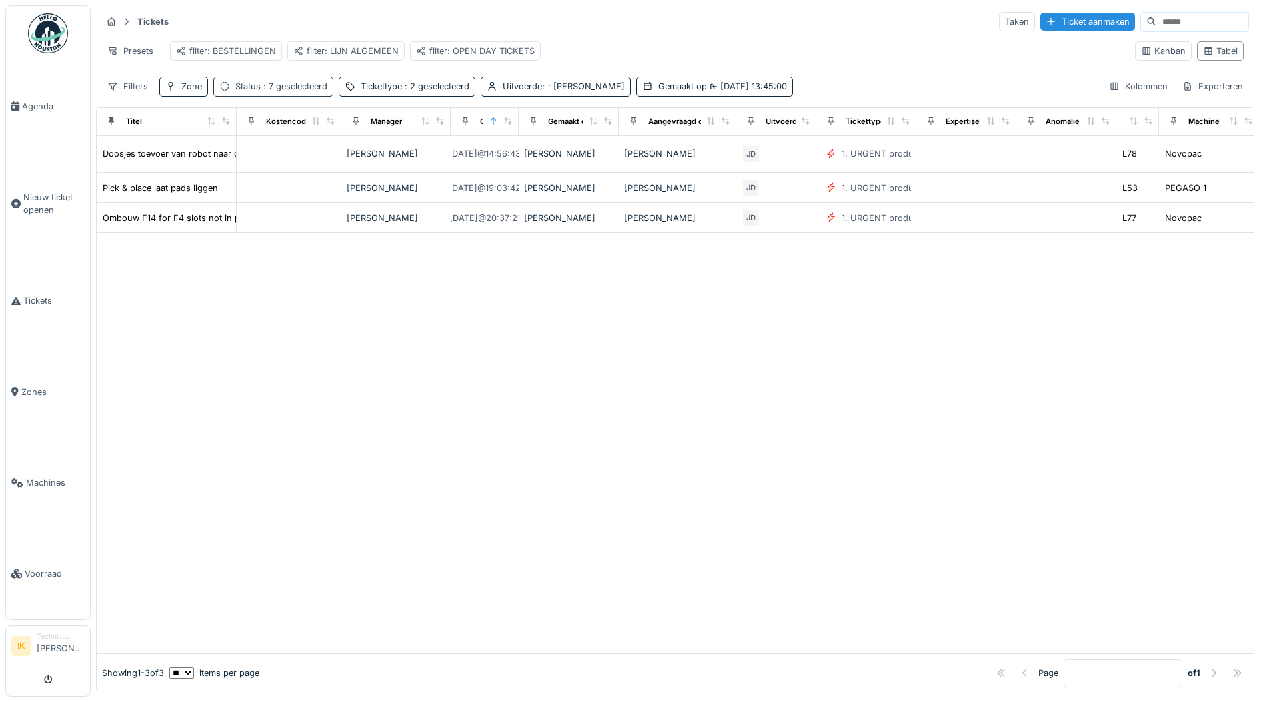
click at [302, 91] on span ": 7 geselecteerd" at bounding box center [294, 86] width 67 height 10
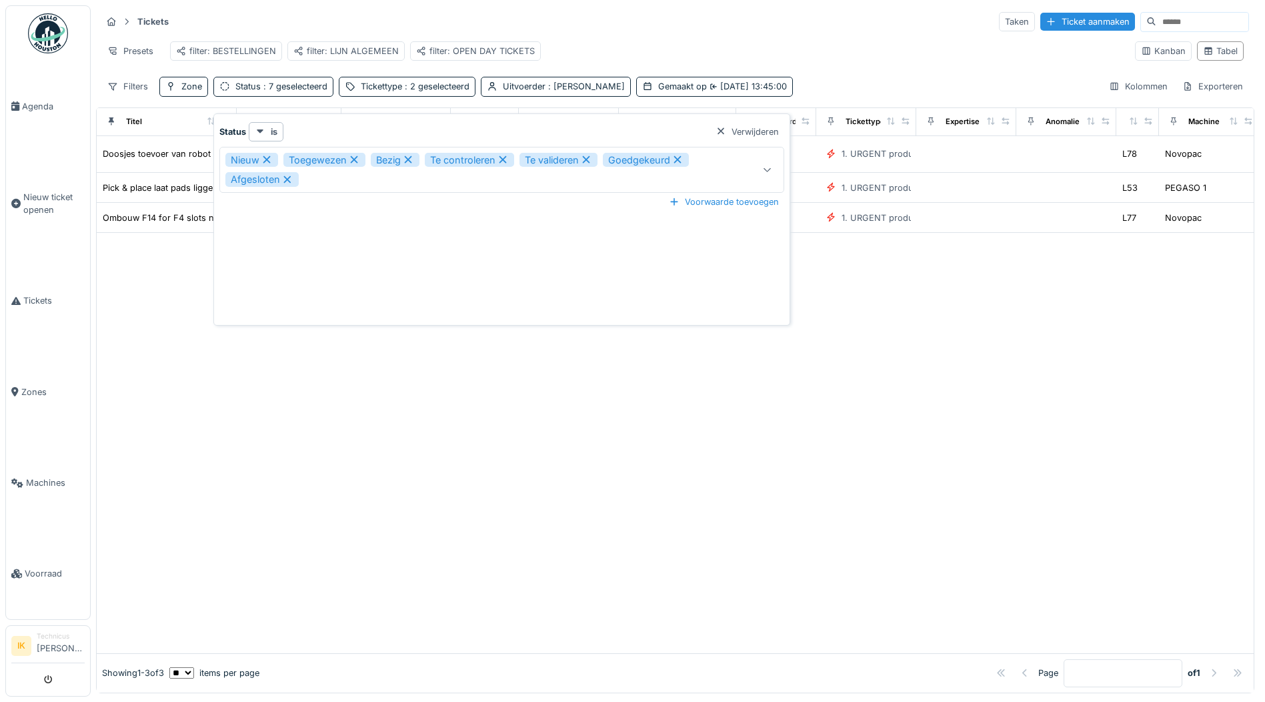
click at [363, 175] on div "Nieuw Toegewezen Bezig Te controleren Te valideren Goedgekeurd Afgesloten" at bounding box center [468, 170] width 487 height 34
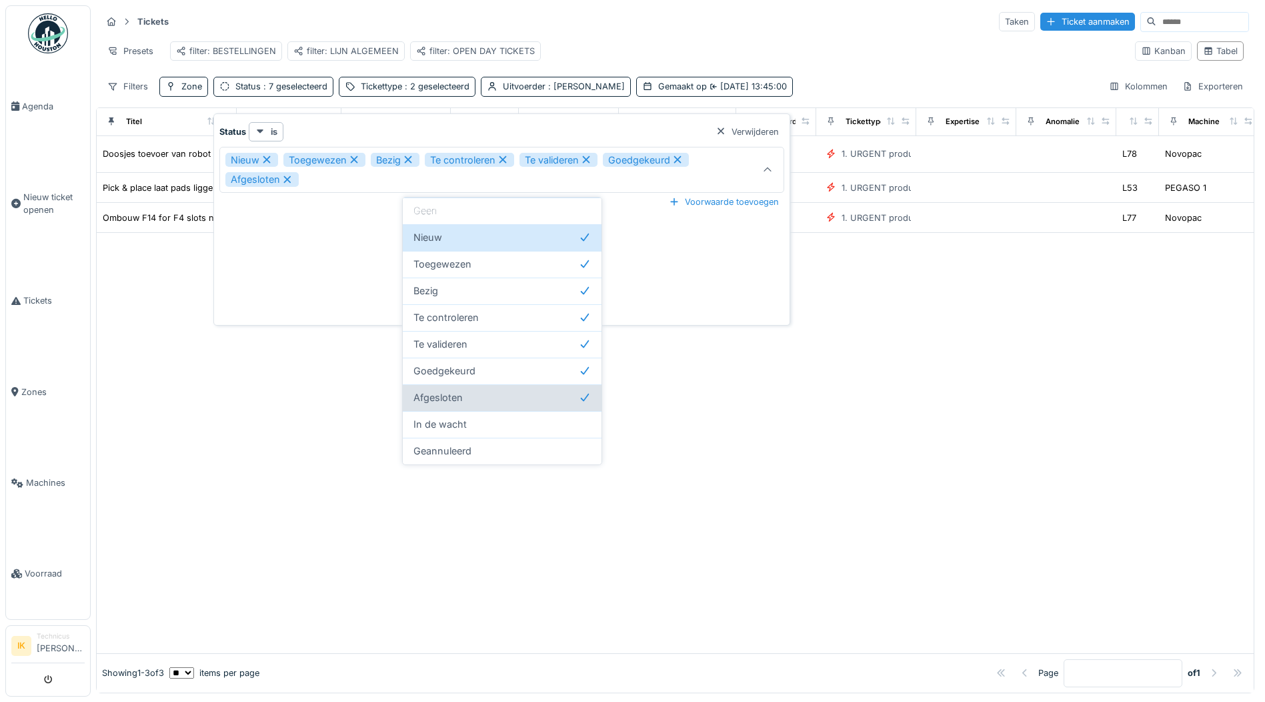
scroll to position [0, 0]
click at [656, 399] on div at bounding box center [675, 443] width 1157 height 420
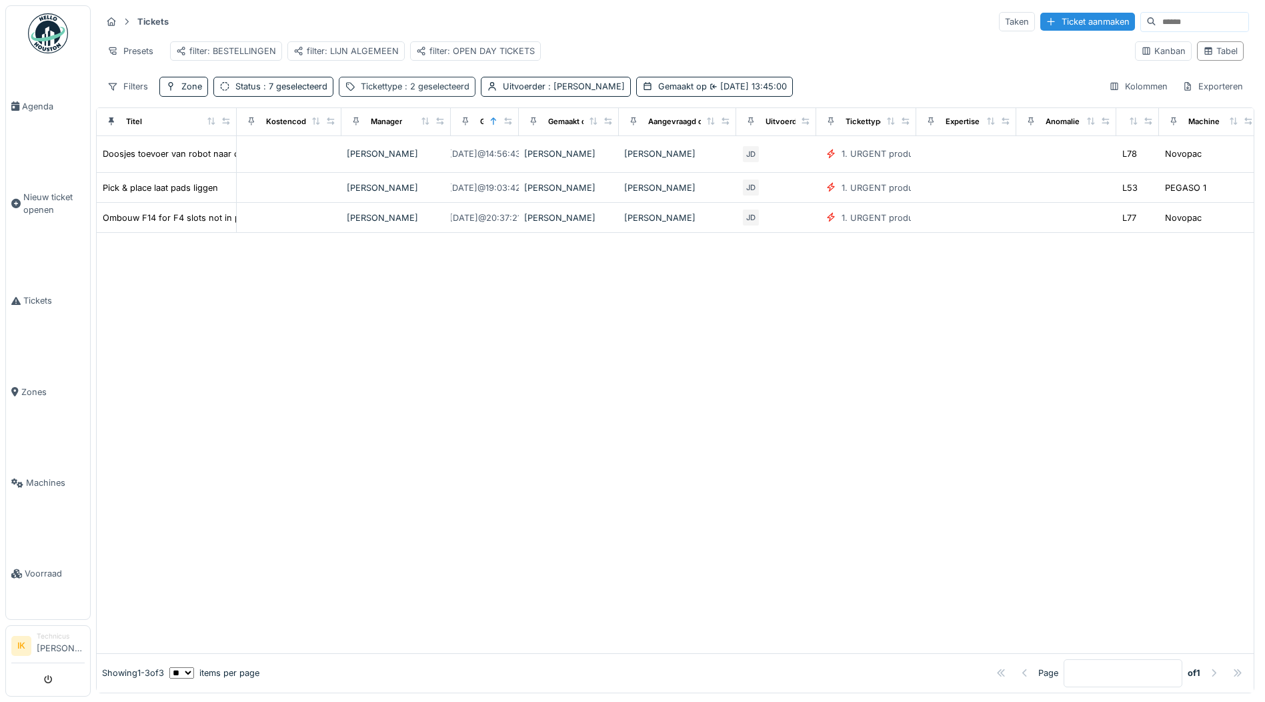
click at [460, 91] on span ": 2 geselecteerd" at bounding box center [435, 86] width 67 height 10
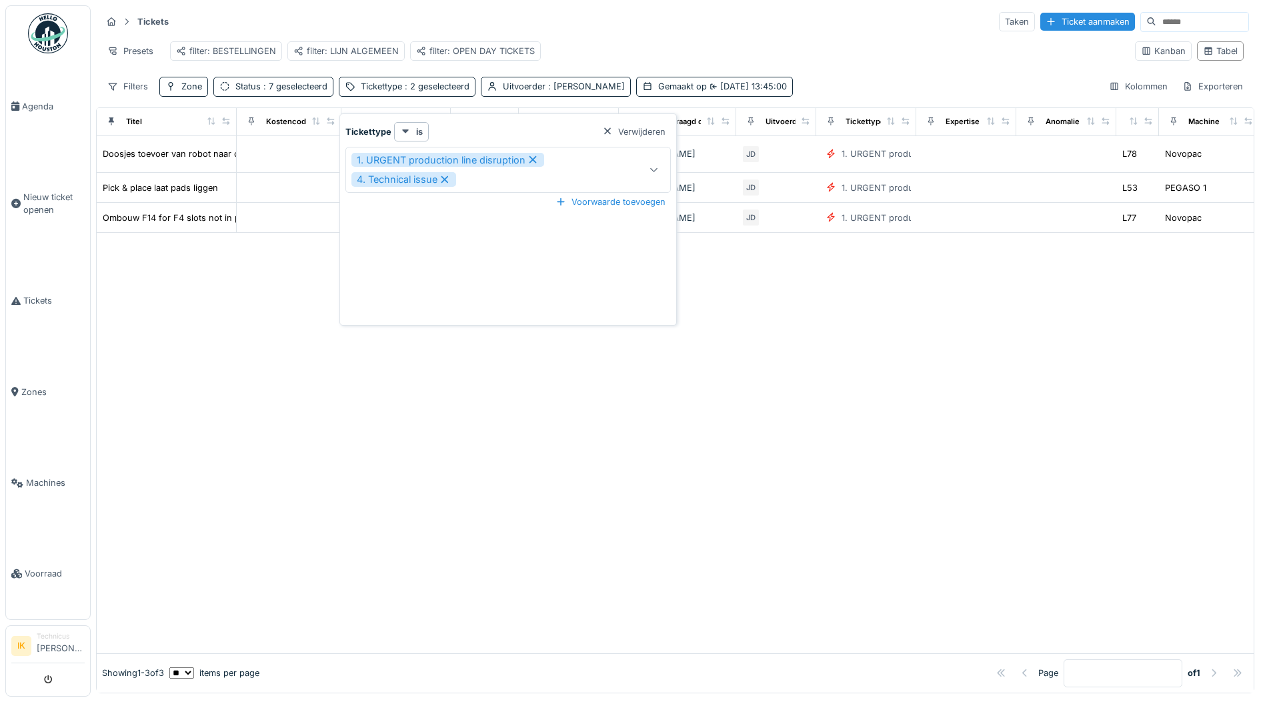
click at [451, 177] on icon at bounding box center [445, 179] width 12 height 9
type input "***"
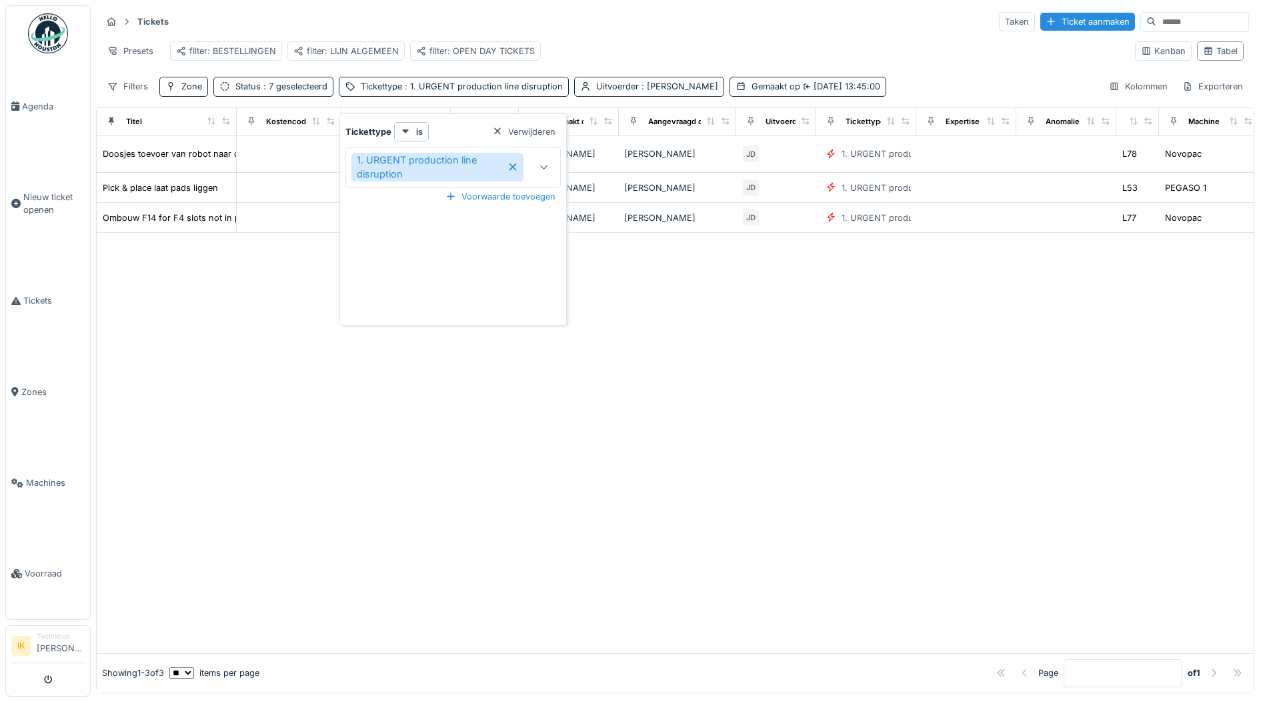
click at [512, 165] on icon at bounding box center [513, 166] width 11 height 9
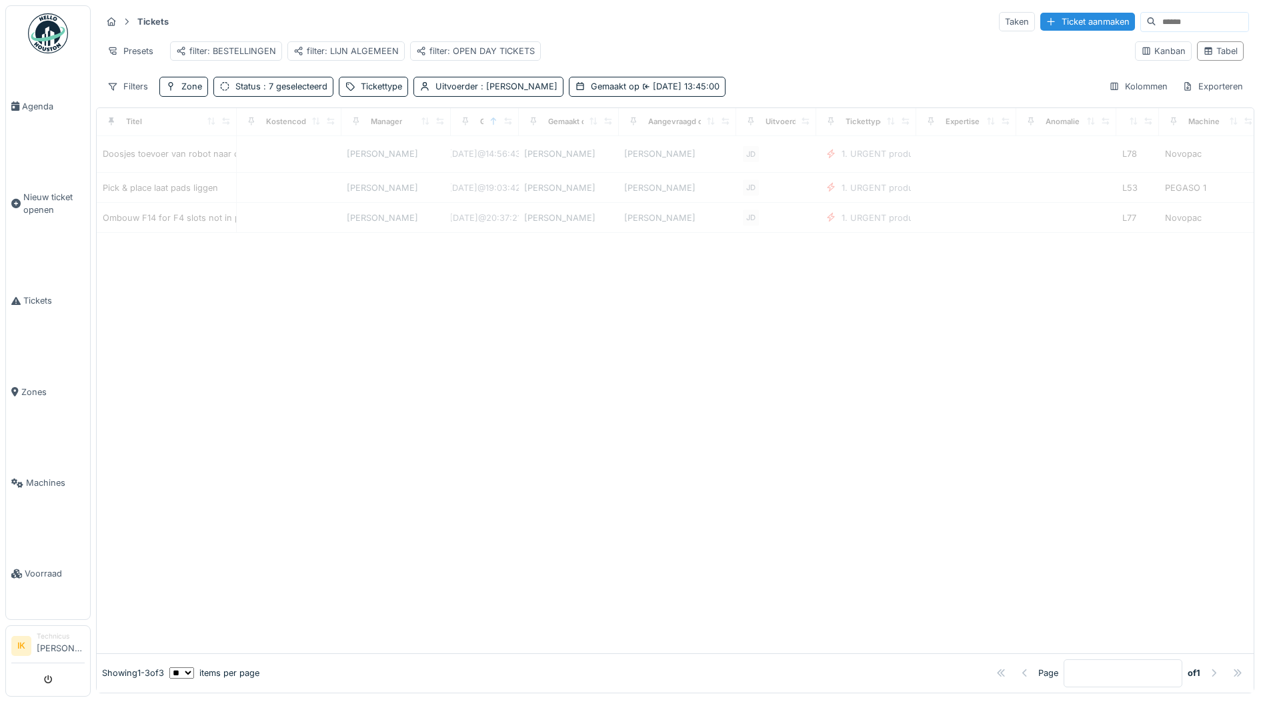
click at [610, 310] on div at bounding box center [675, 443] width 1157 height 420
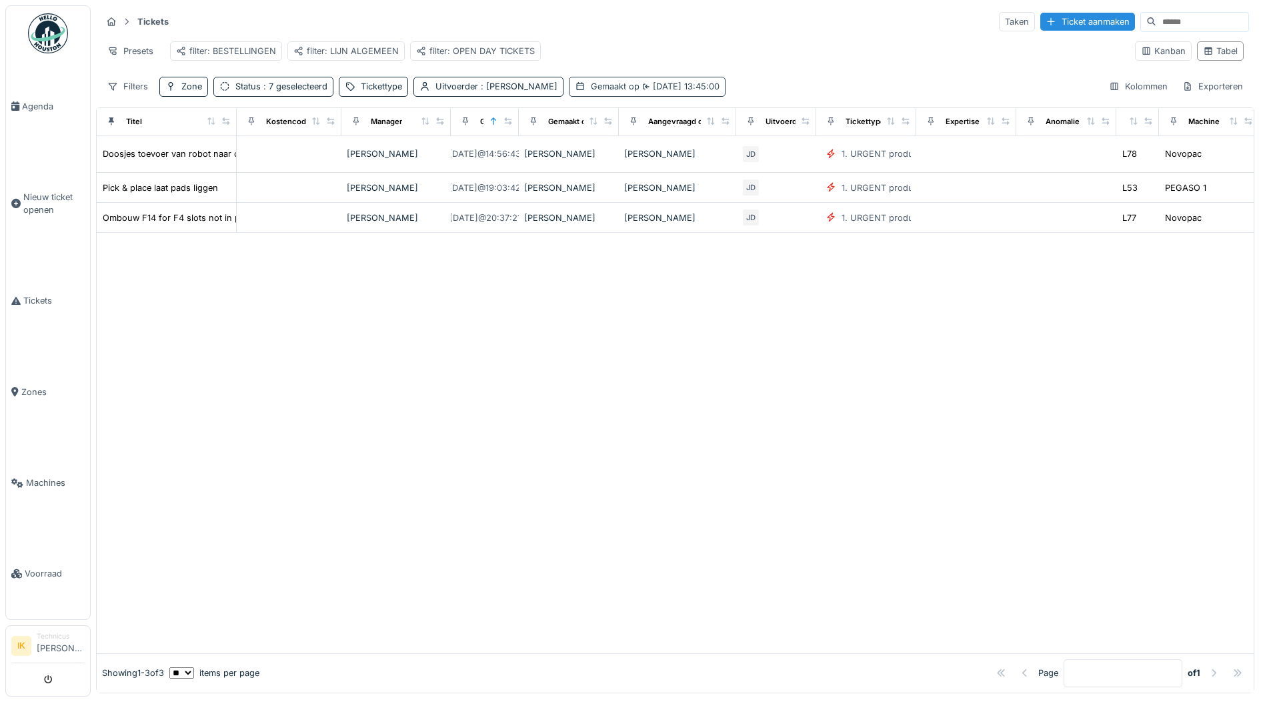
click at [604, 89] on div "Gemaakt op 30-9-2025 13:45:00" at bounding box center [647, 86] width 157 height 19
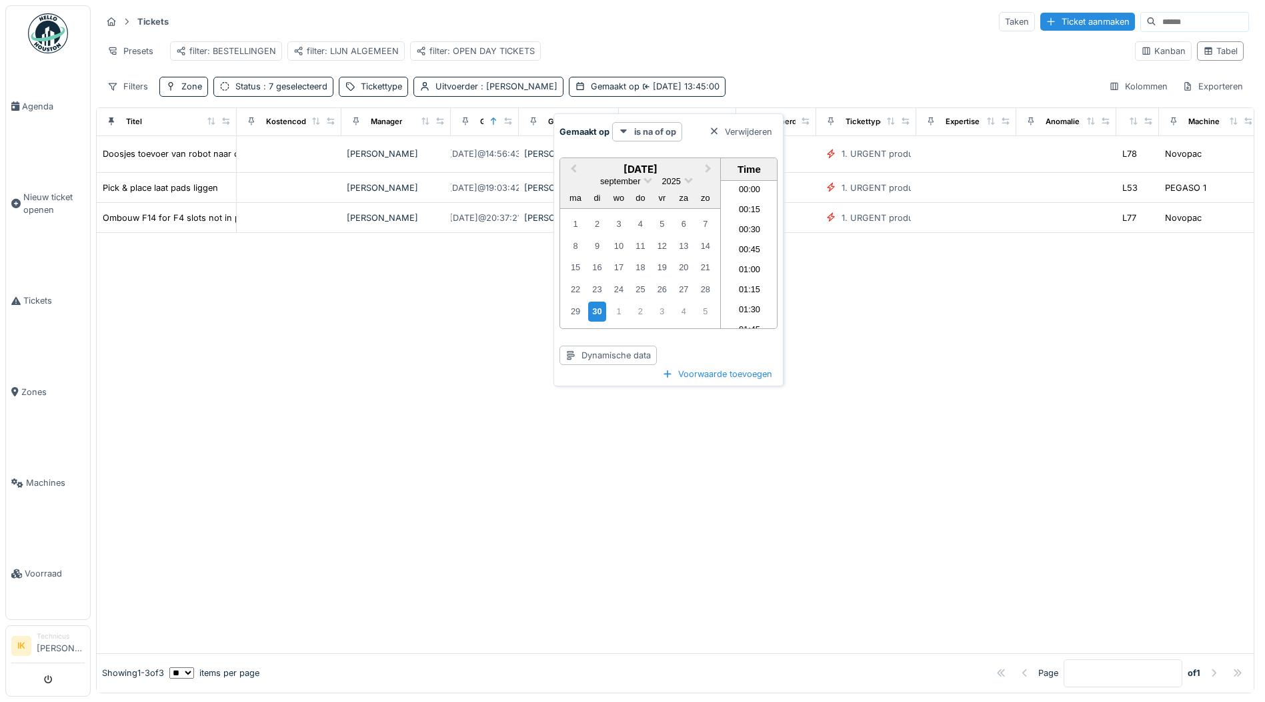
scroll to position [1037, 0]
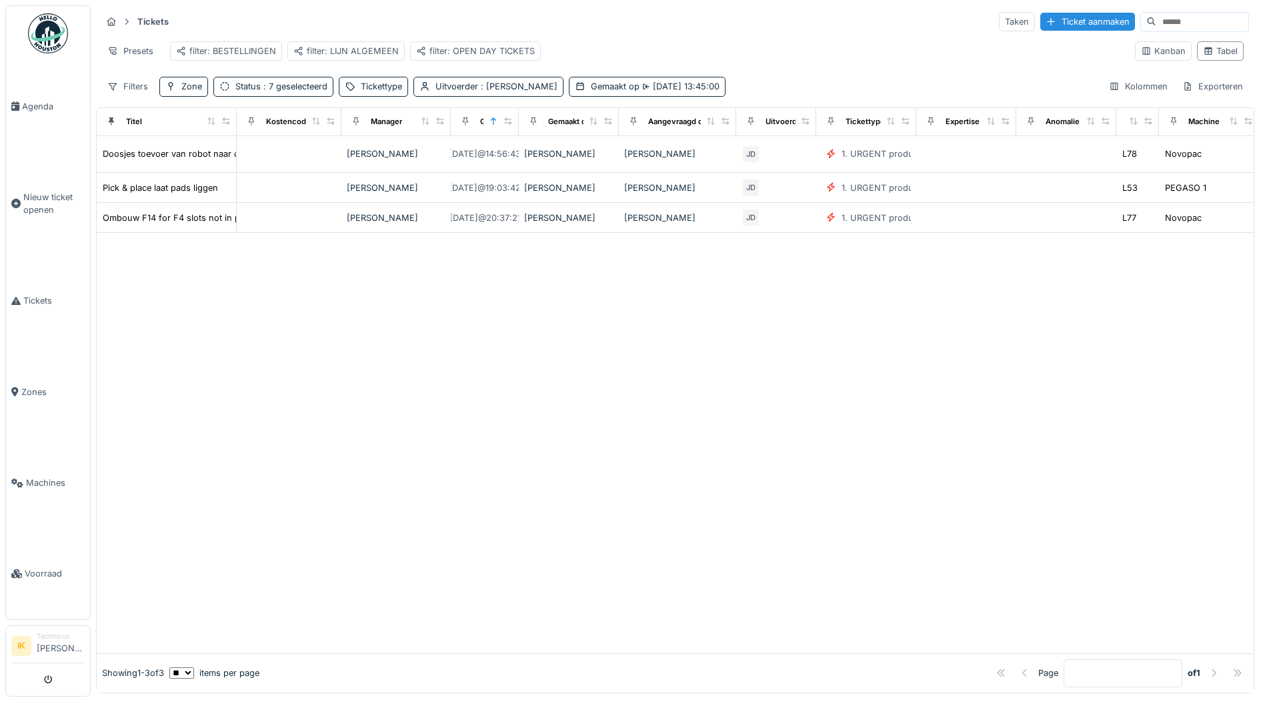
click at [869, 294] on div at bounding box center [675, 443] width 1157 height 420
click at [609, 93] on div "Gemaakt op 30-9-2025 13:45:00" at bounding box center [655, 86] width 129 height 13
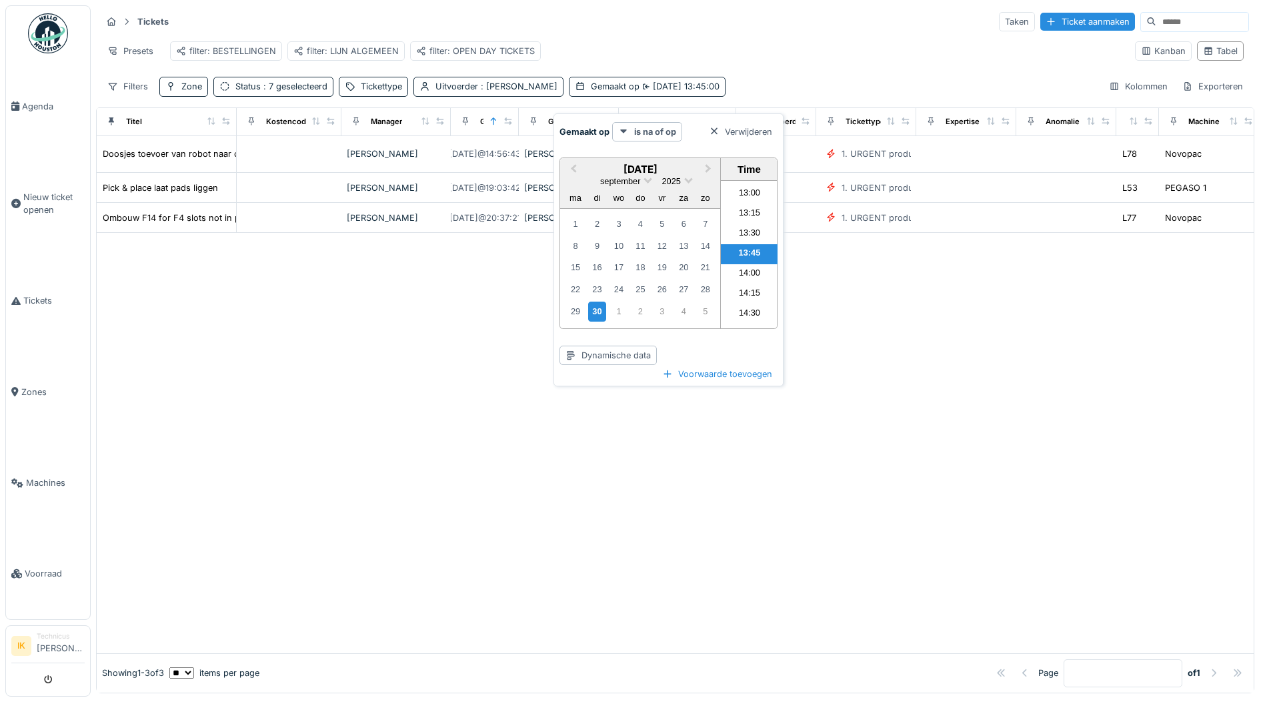
drag, startPoint x: 968, startPoint y: 339, endPoint x: 908, endPoint y: 306, distance: 68.7
click at [966, 339] on div at bounding box center [675, 443] width 1157 height 420
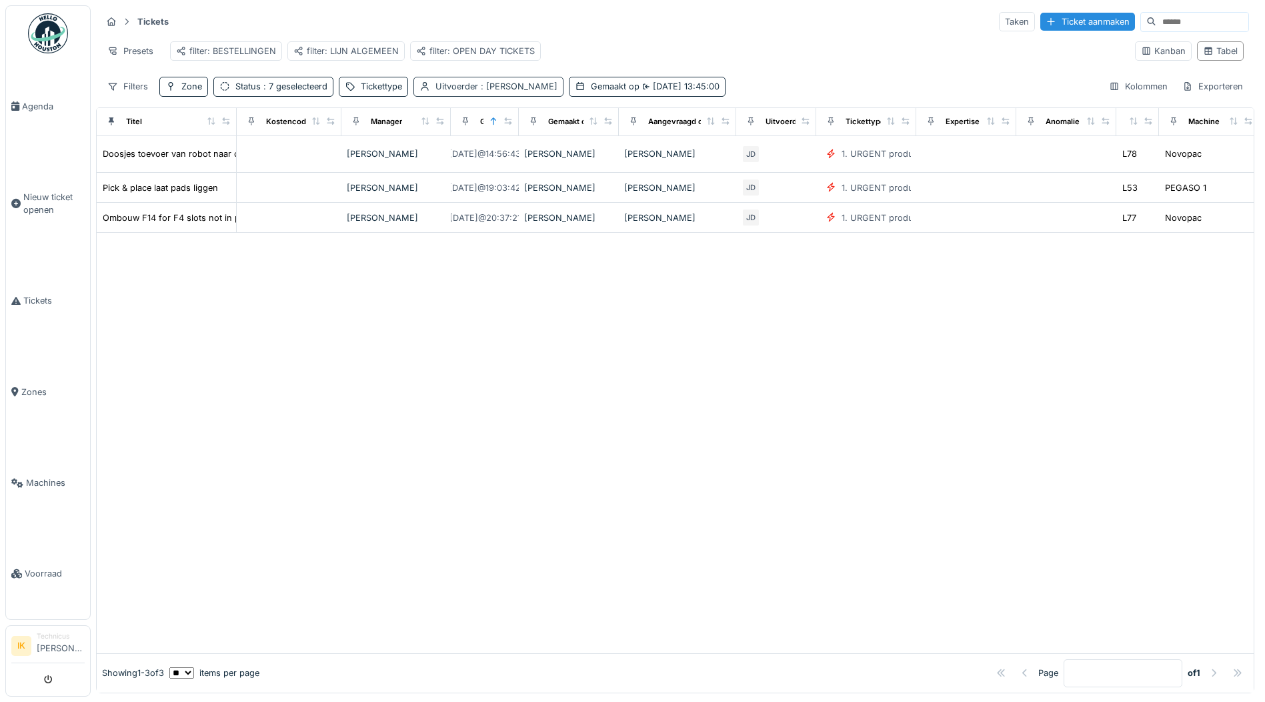
click at [455, 93] on div "Uitvoerder : Jasper De wit" at bounding box center [497, 86] width 122 height 13
click at [532, 156] on div "Jasper De wit" at bounding box center [487, 160] width 119 height 15
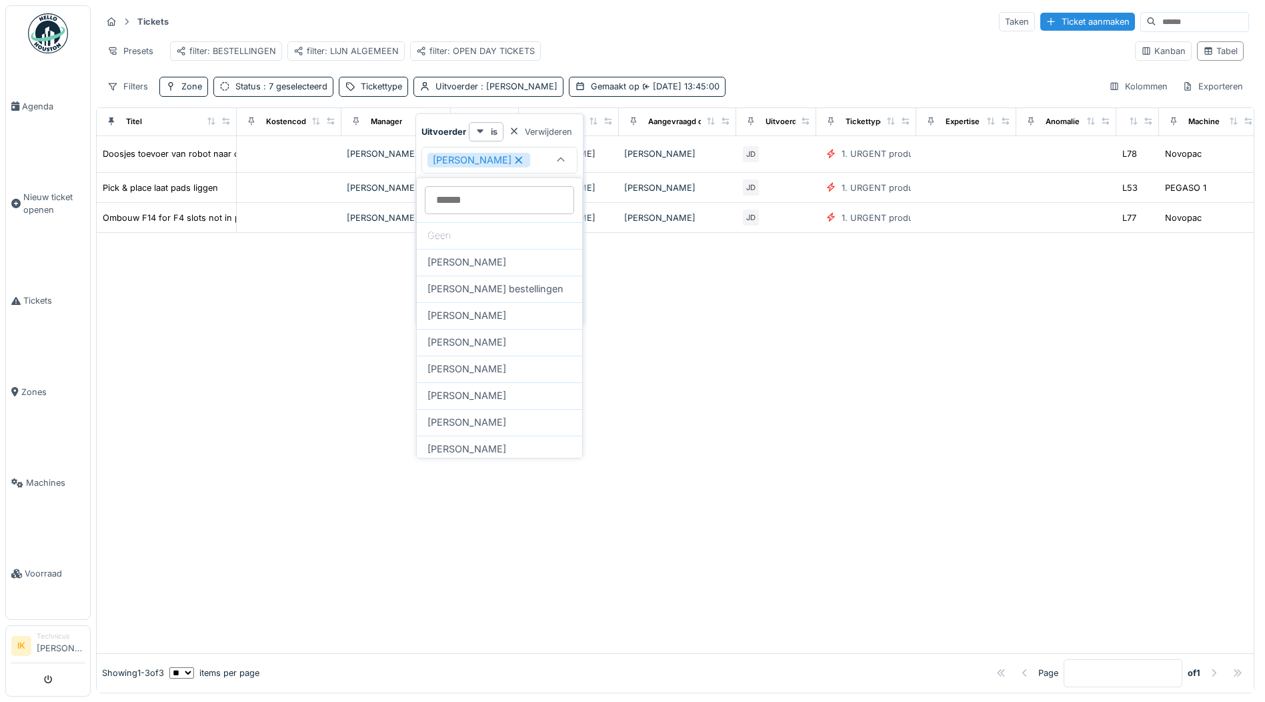
type input "*"
click at [673, 347] on div at bounding box center [675, 443] width 1157 height 420
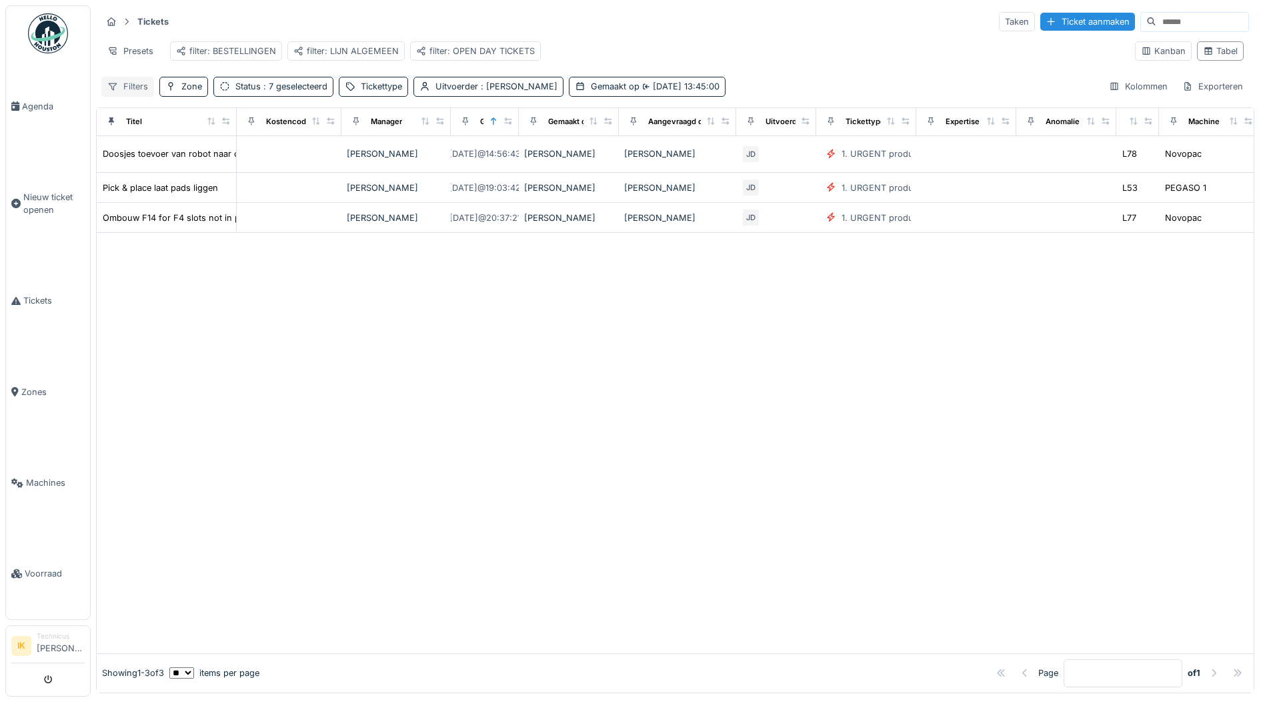
click at [129, 87] on div "Filters" at bounding box center [127, 86] width 53 height 19
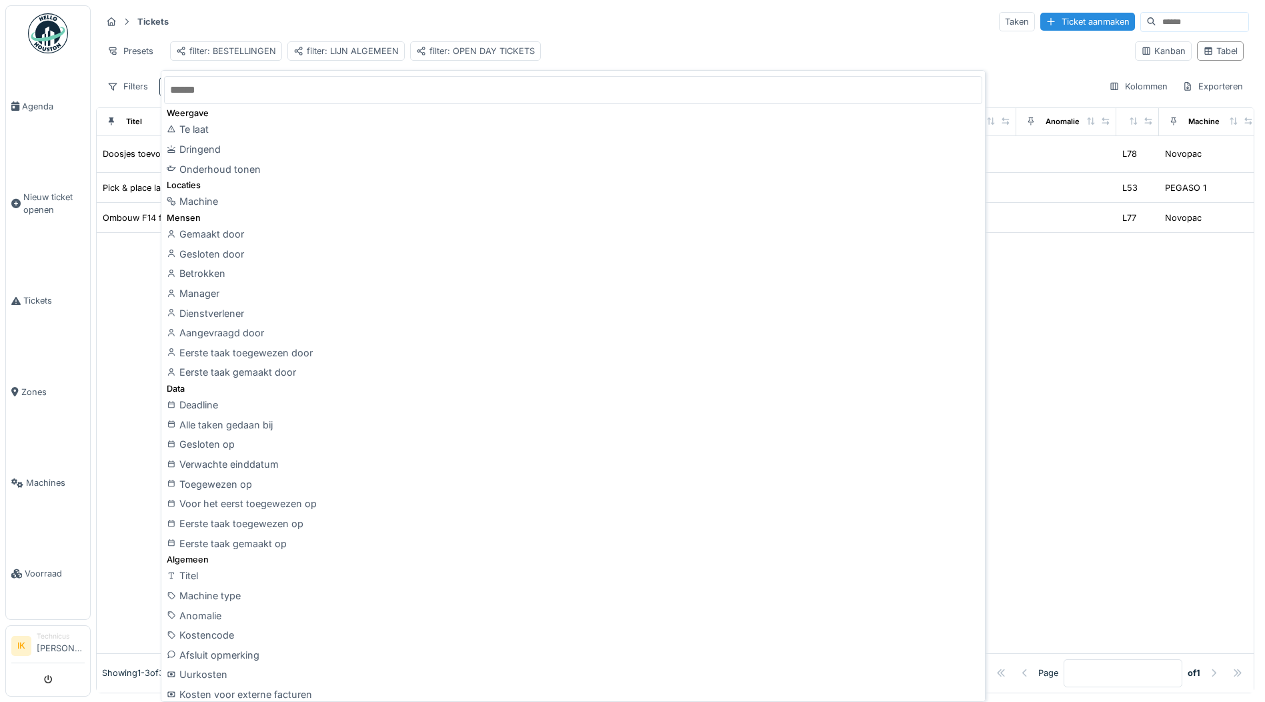
click at [1091, 355] on div at bounding box center [675, 443] width 1157 height 420
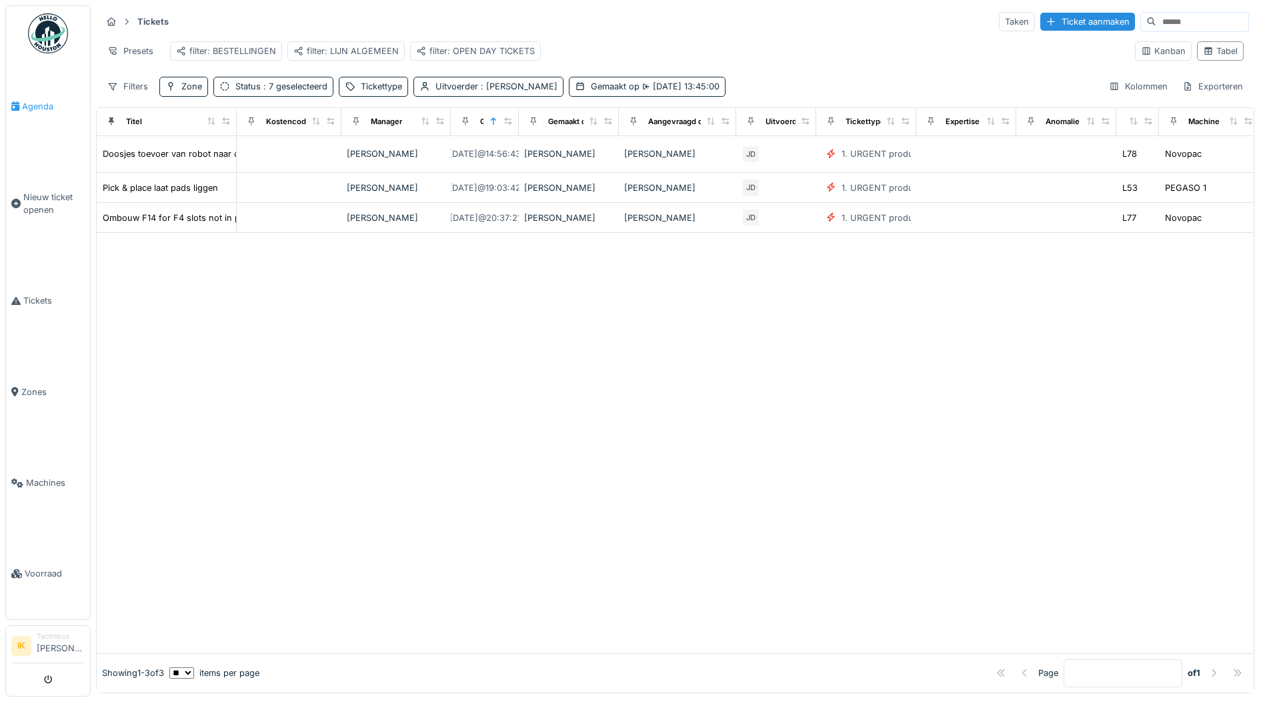
click at [33, 106] on span "Agenda" at bounding box center [53, 106] width 63 height 13
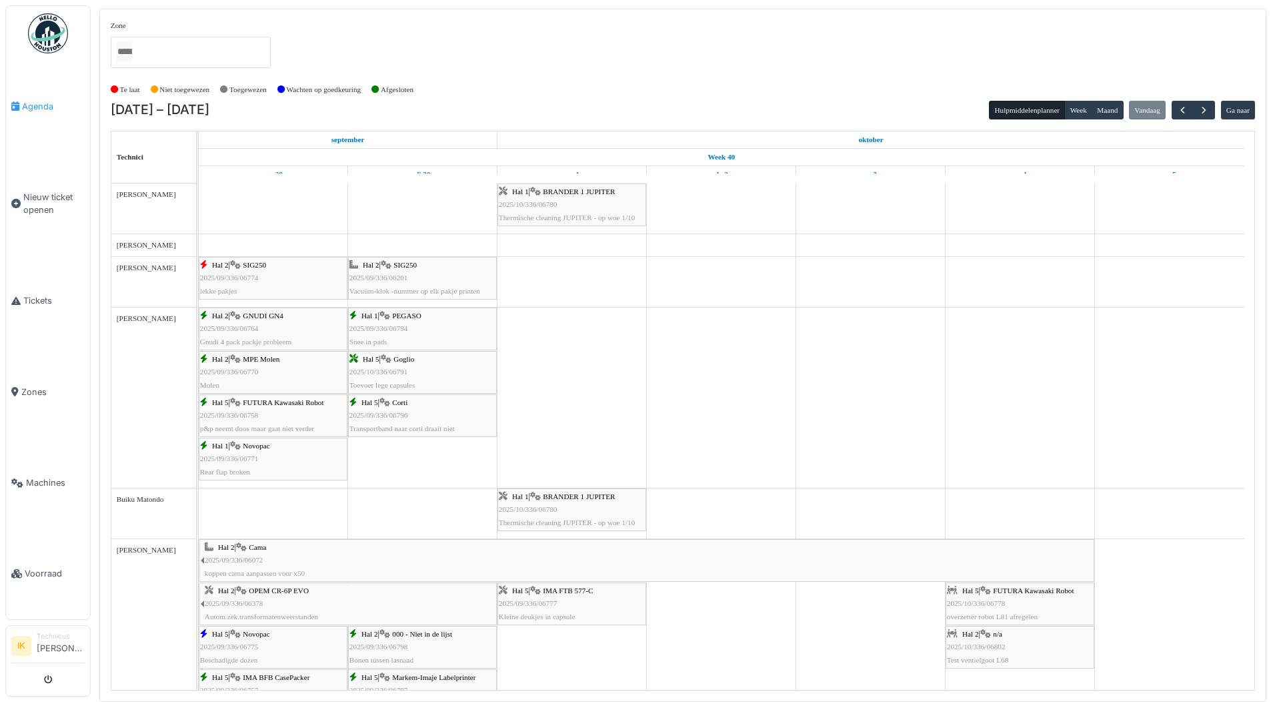
click at [31, 104] on span "Agenda" at bounding box center [53, 106] width 63 height 13
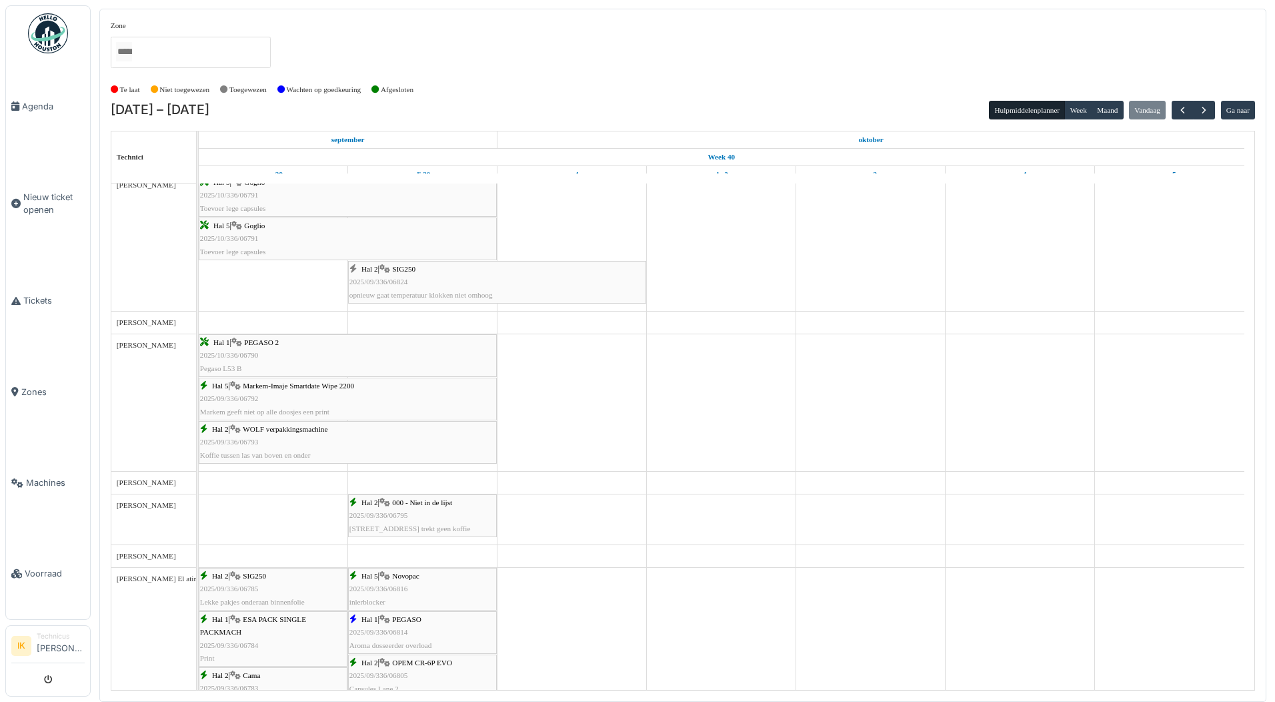
scroll to position [800, 0]
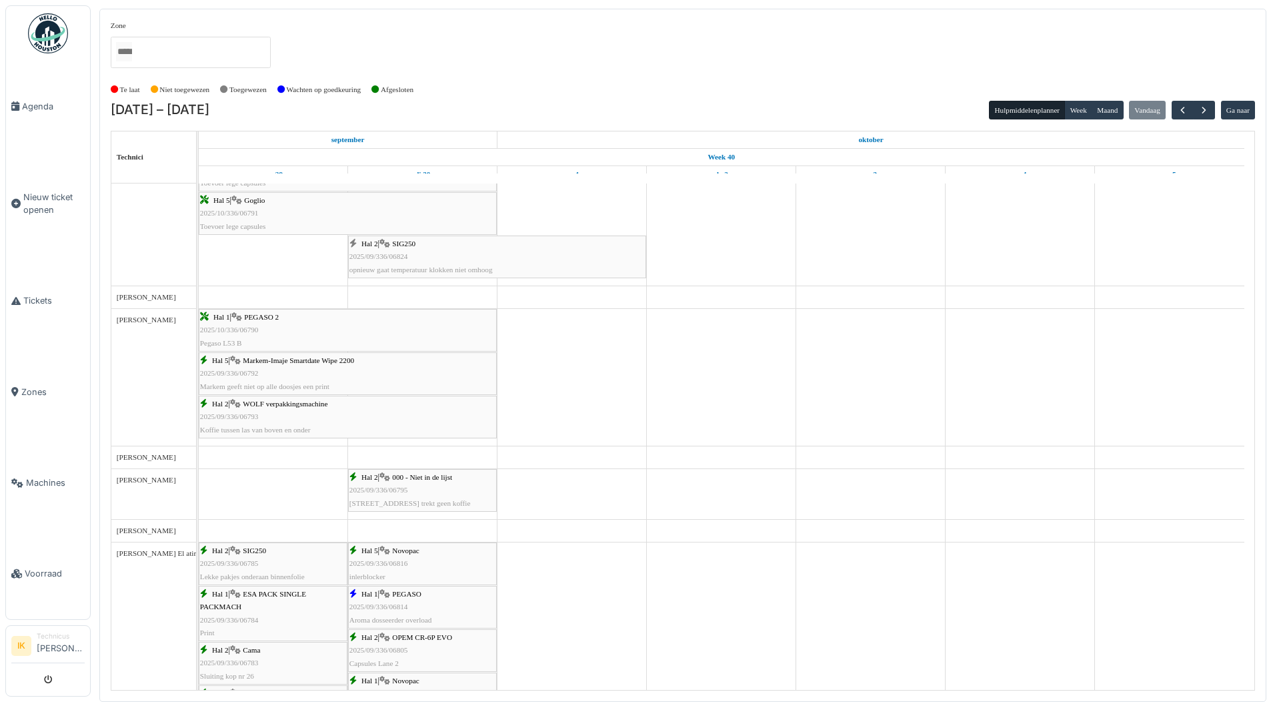
click at [403, 237] on link "Hal 2 | SIG250 2025/09/336/06824 opnieuw gaat temperatuur klokken niet omhoog" at bounding box center [497, 256] width 298 height 43
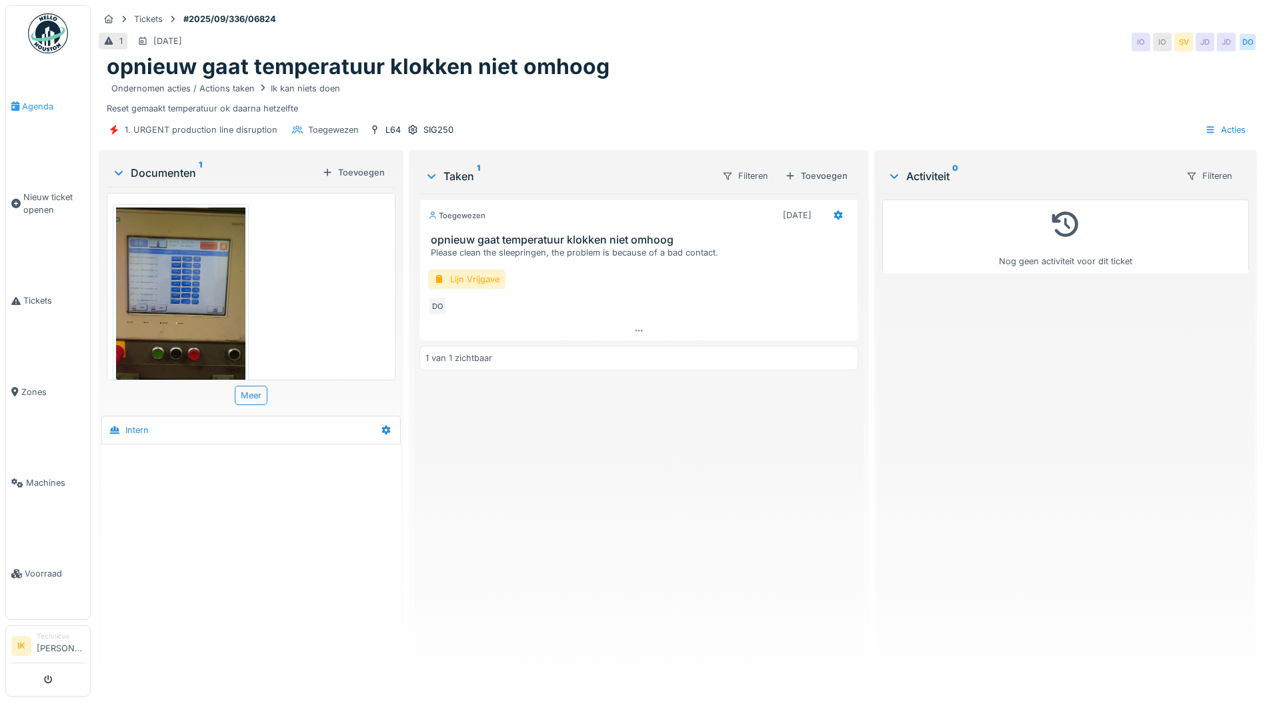
click at [35, 106] on span "Agenda" at bounding box center [53, 106] width 63 height 13
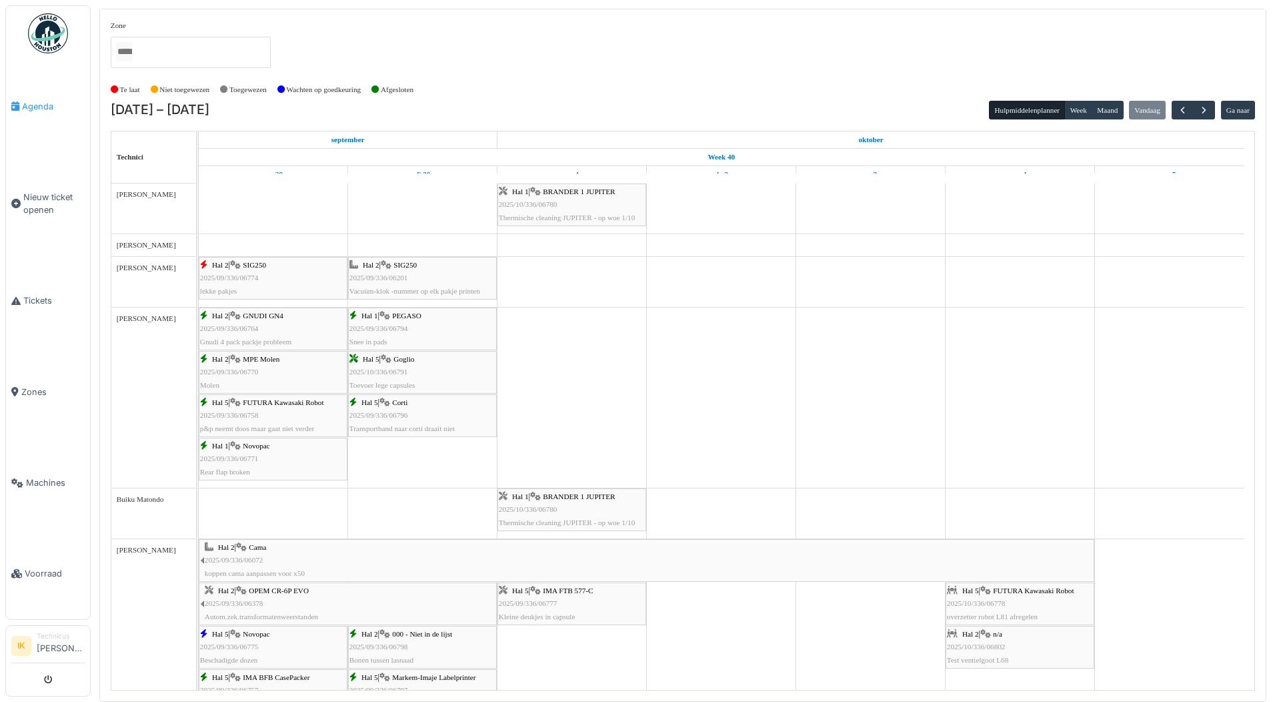
click at [37, 107] on span "Agenda" at bounding box center [53, 106] width 63 height 13
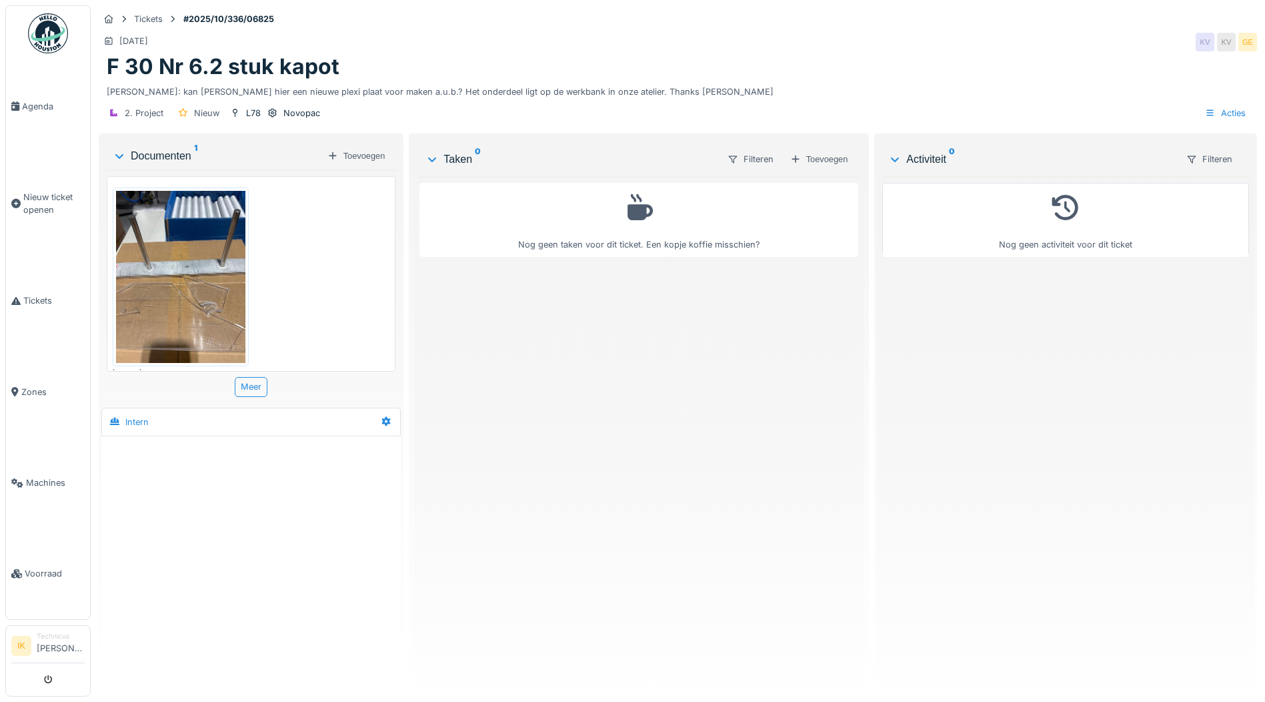
click at [189, 296] on img at bounding box center [180, 277] width 129 height 172
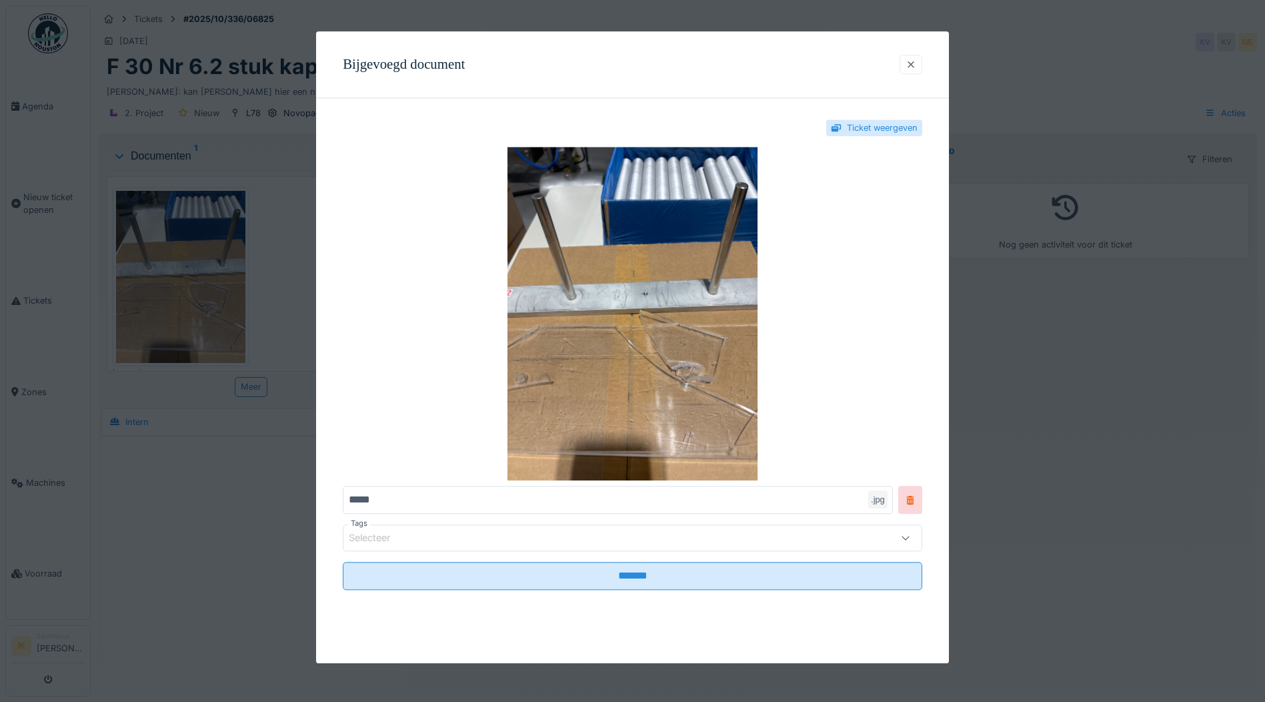
click at [914, 65] on div at bounding box center [911, 64] width 11 height 13
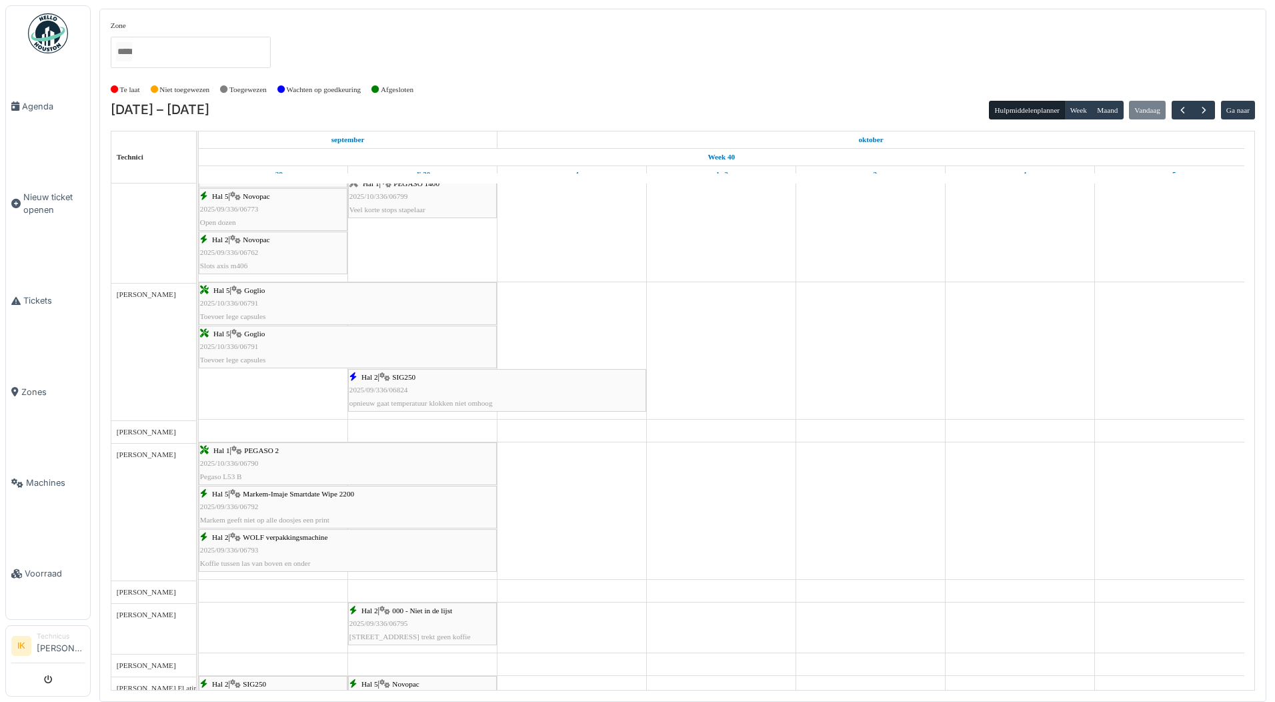
scroll to position [667, 0]
click at [442, 392] on div "Hal 2 | SIG250 2025/09/336/06824 opnieuw gaat temperatuur klokken niet omhoog" at bounding box center [498, 390] width 296 height 39
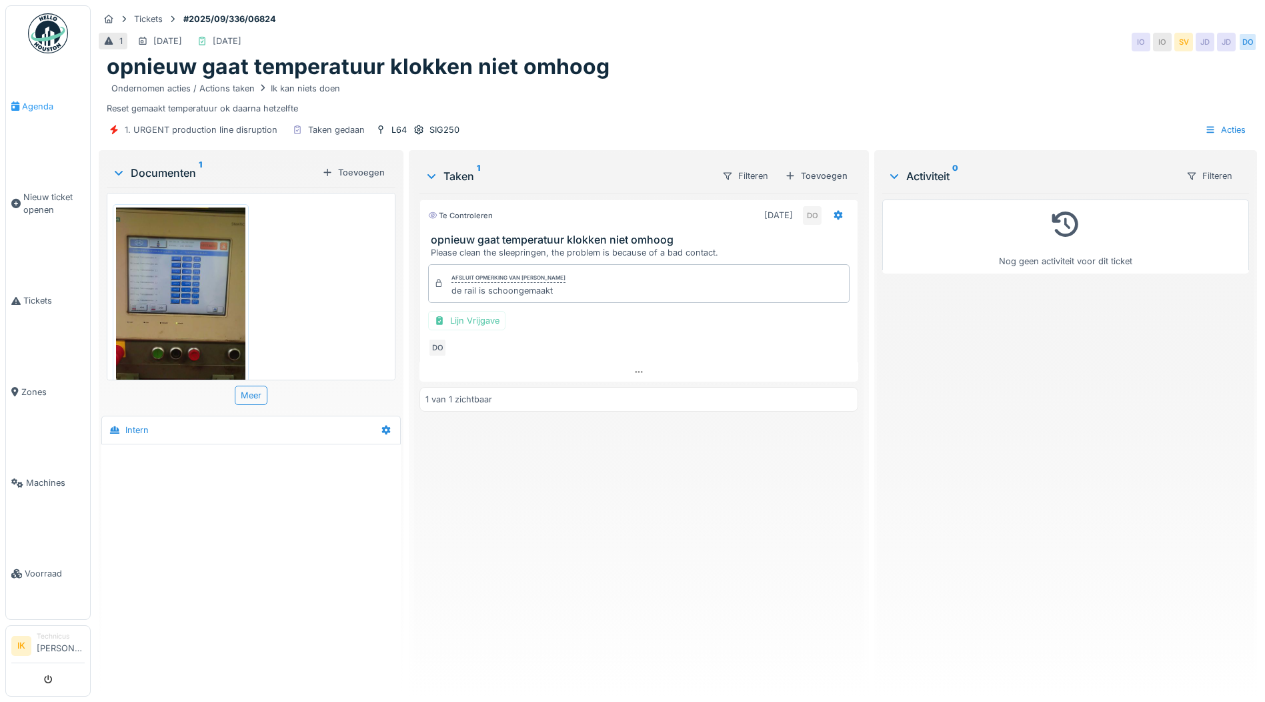
click at [41, 103] on span "Agenda" at bounding box center [53, 106] width 63 height 13
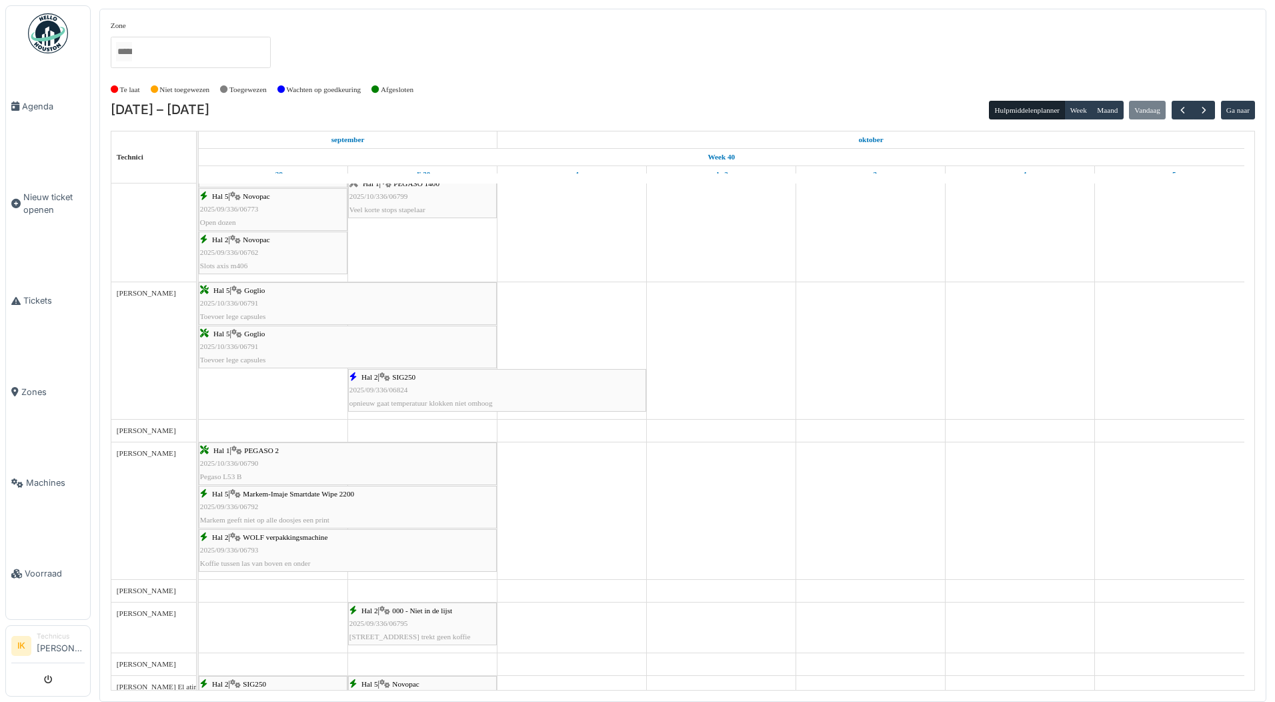
scroll to position [734, 0]
